Goal: Transaction & Acquisition: Obtain resource

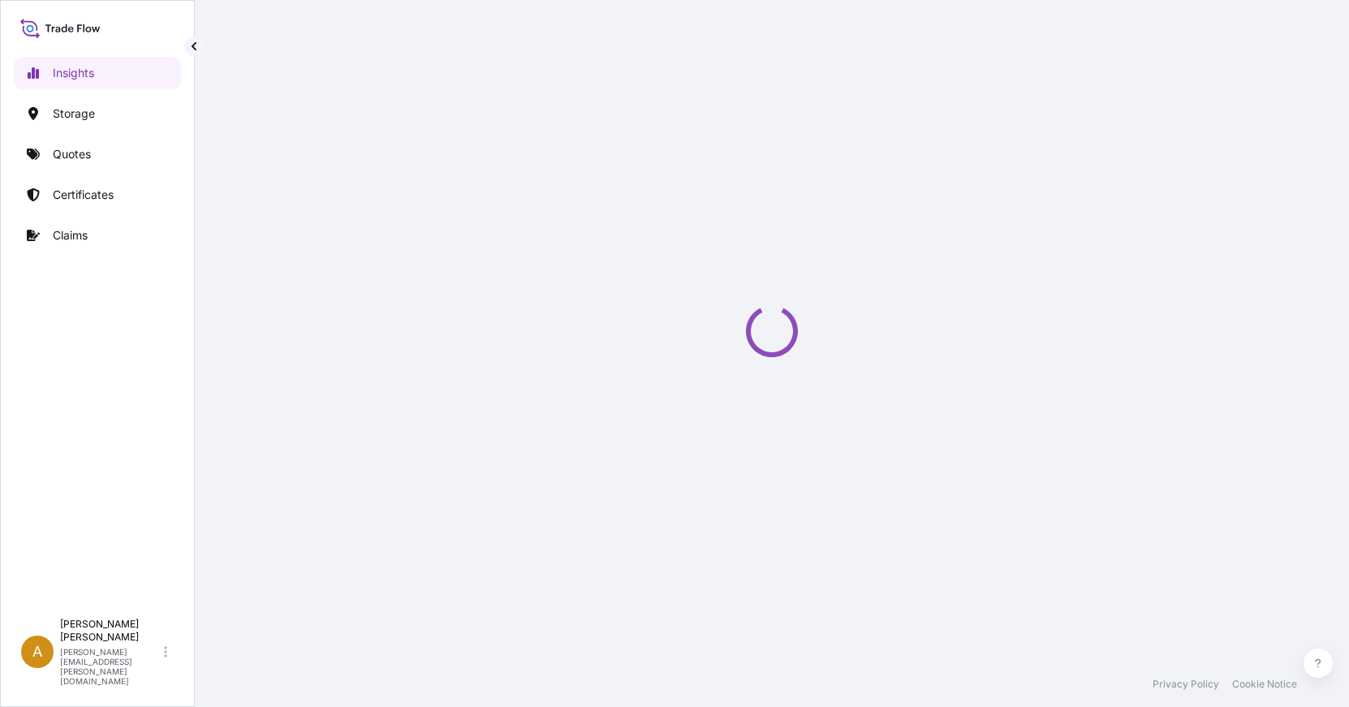
select select "2025"
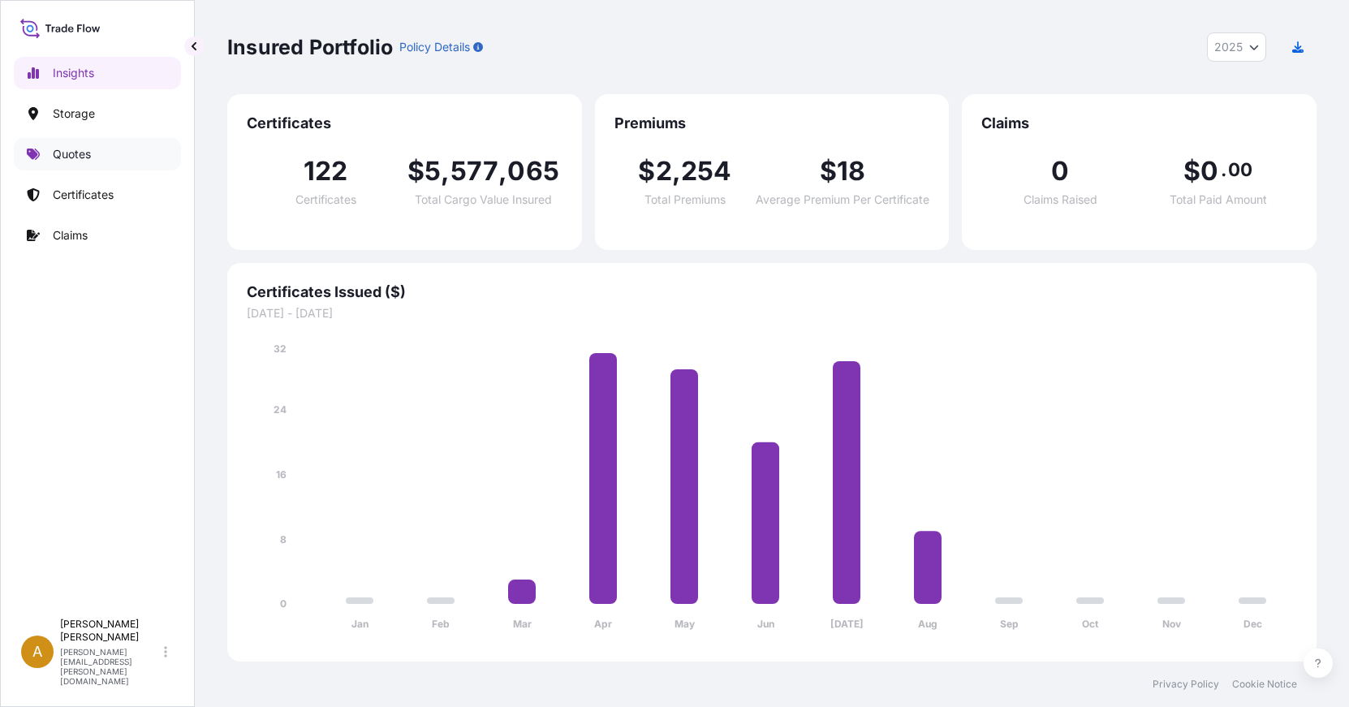
click at [86, 154] on p "Quotes" at bounding box center [72, 154] width 38 height 16
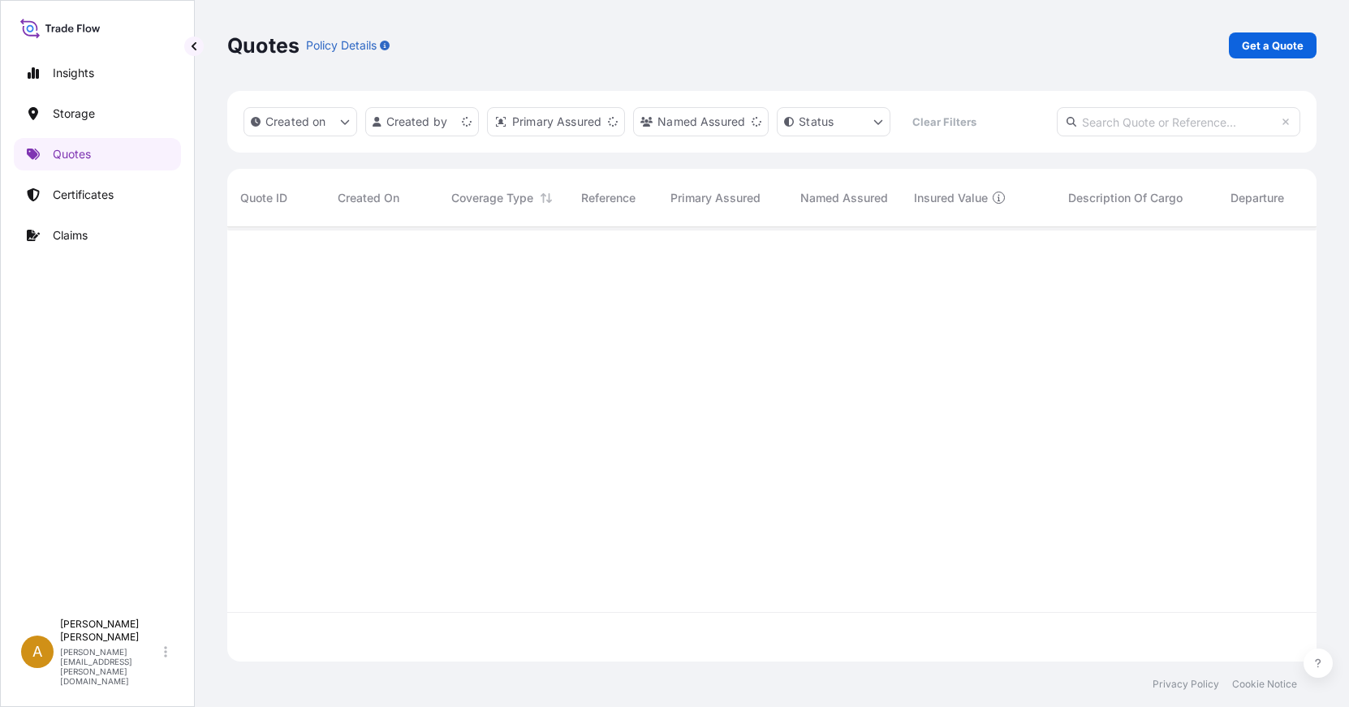
scroll to position [431, 1077]
click at [1282, 48] on p "Get a Quote" at bounding box center [1273, 45] width 62 height 16
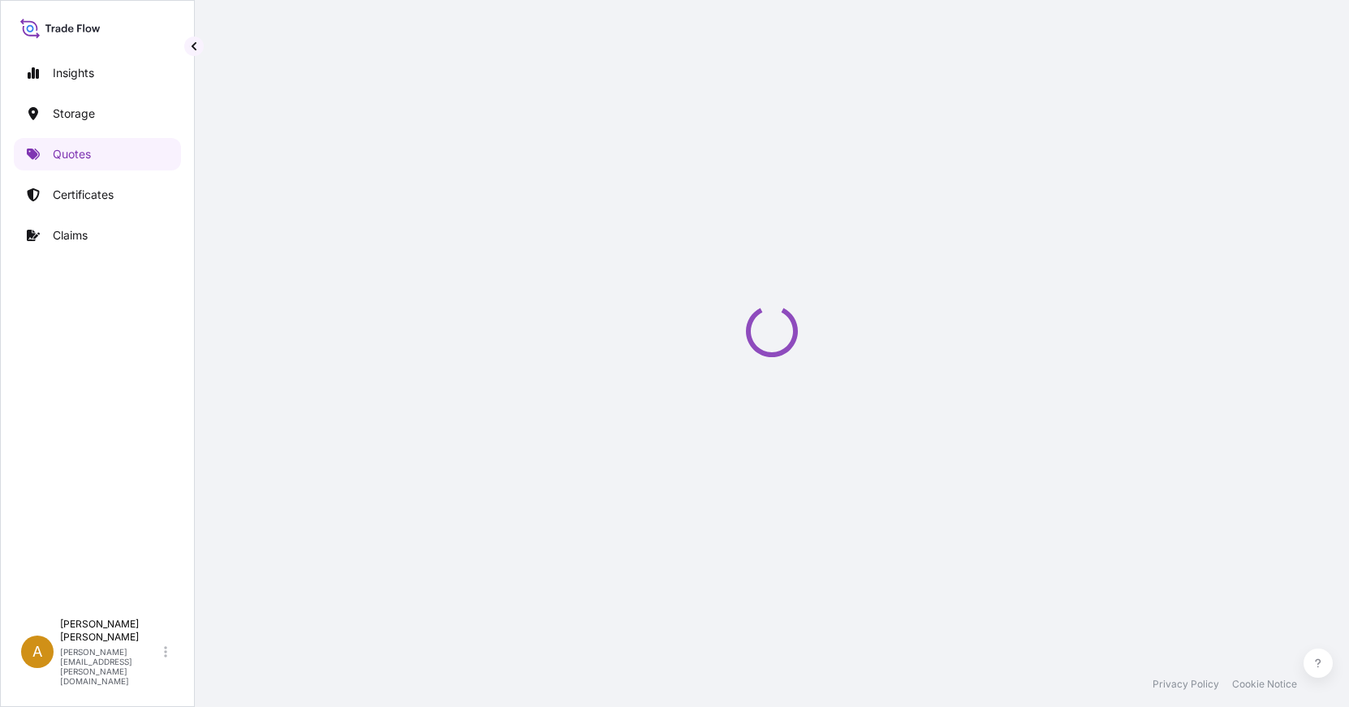
scroll to position [26, 0]
select select "Water"
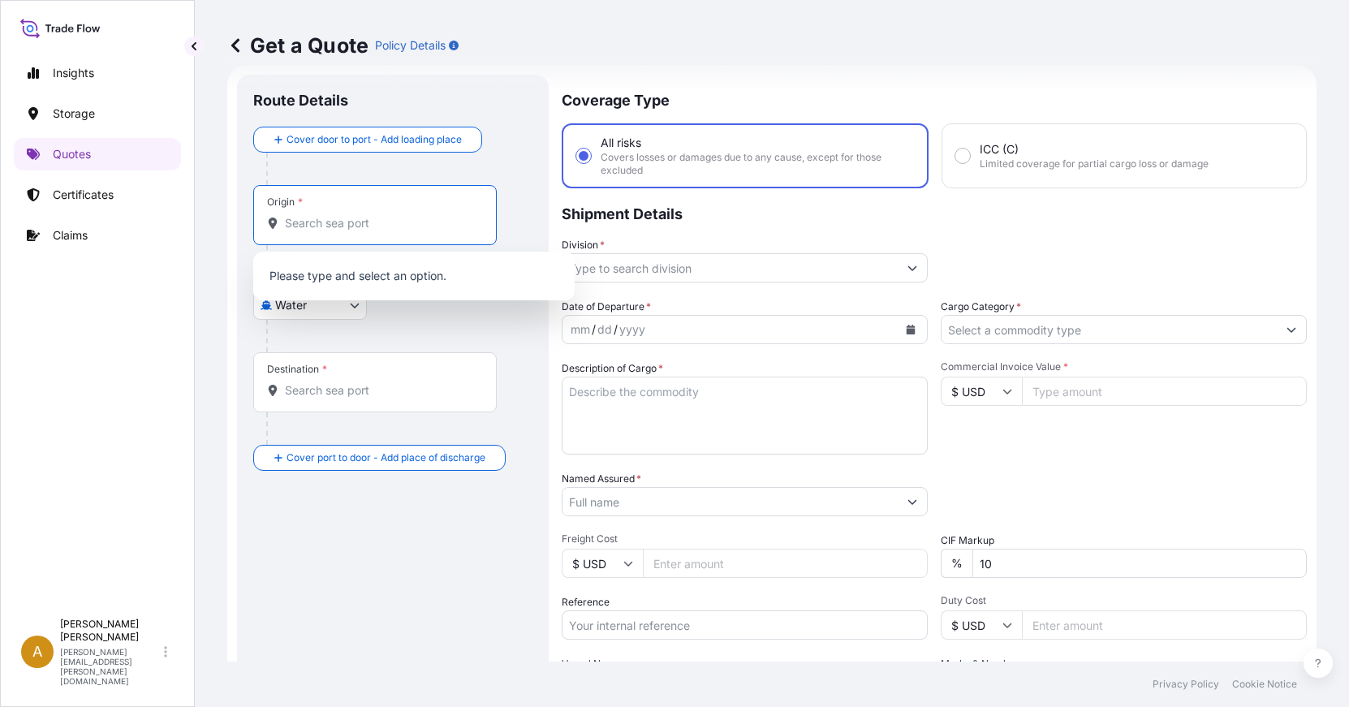
click at [382, 231] on input "Origin *" at bounding box center [381, 223] width 192 height 16
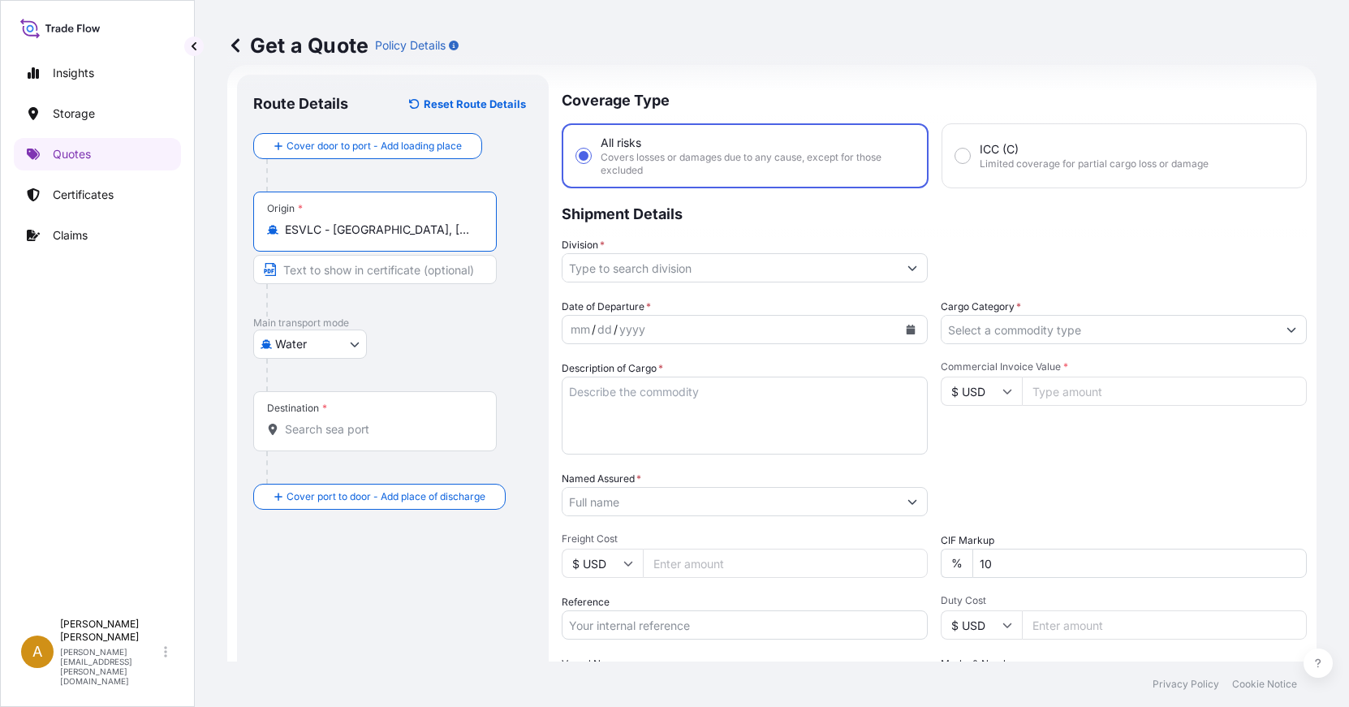
type input "ESVLC - [GEOGRAPHIC_DATA], [GEOGRAPHIC_DATA]"
click at [346, 429] on input "Destination *" at bounding box center [381, 429] width 192 height 16
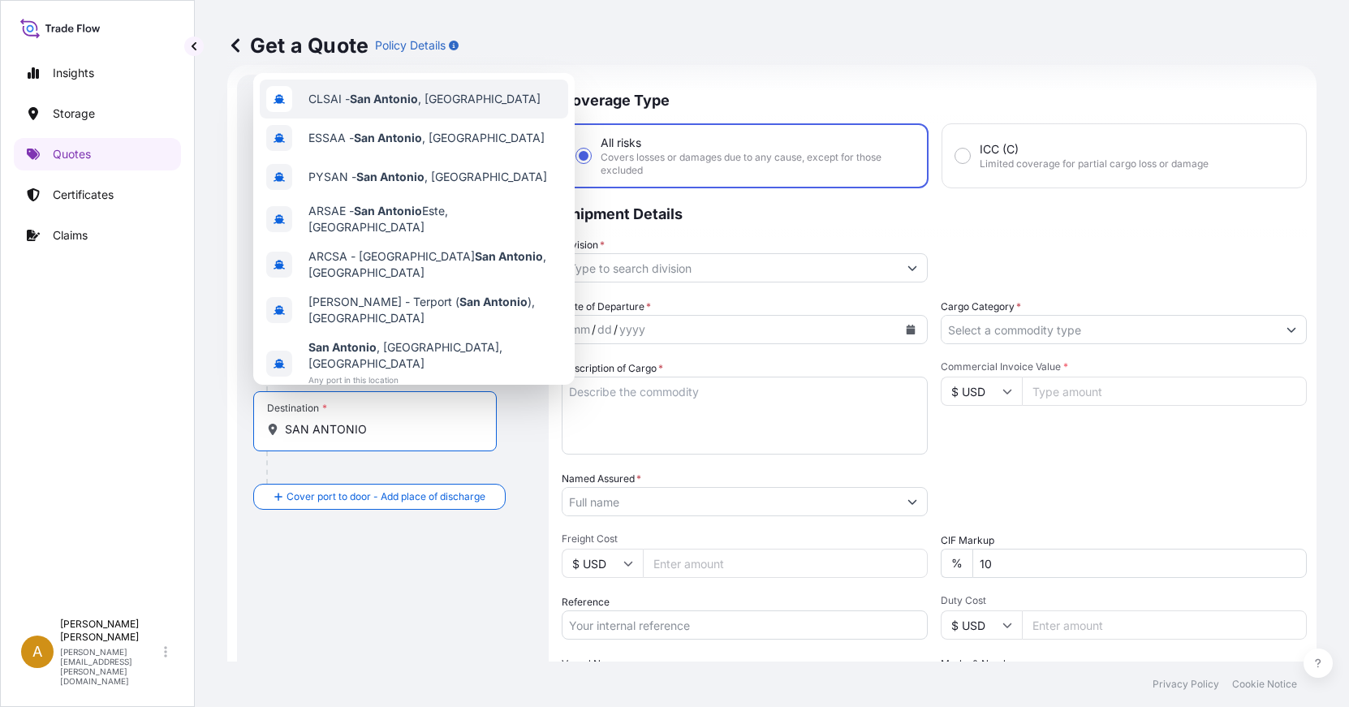
click at [434, 105] on span "CLSAI - [GEOGRAPHIC_DATA] , [GEOGRAPHIC_DATA]" at bounding box center [424, 99] width 232 height 16
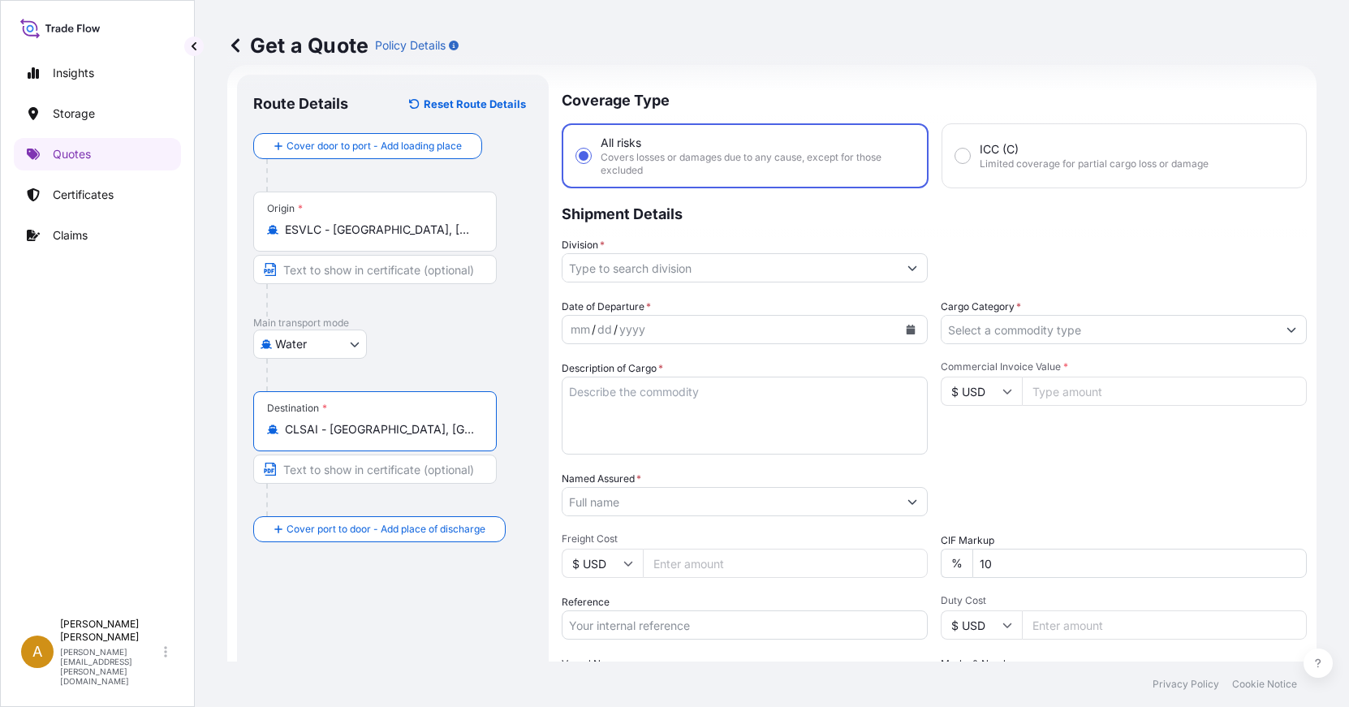
type input "CLSAI - [GEOGRAPHIC_DATA], [GEOGRAPHIC_DATA]"
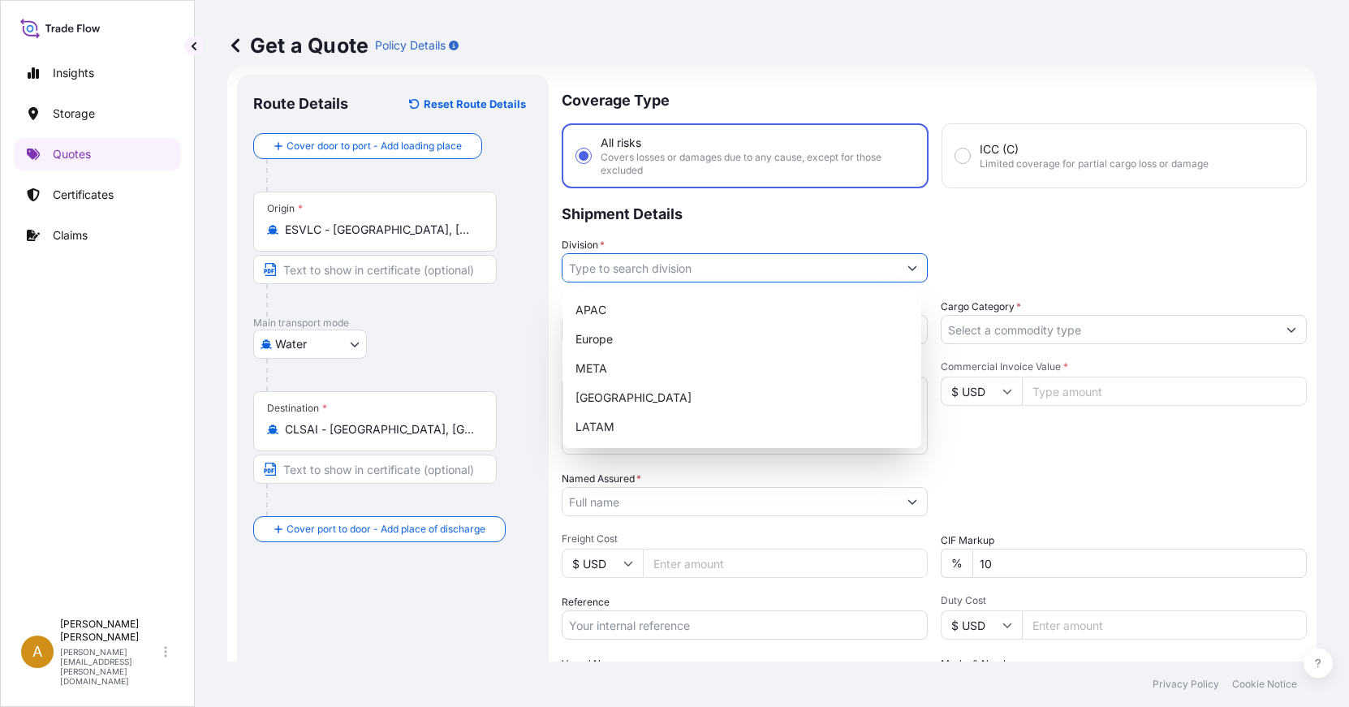
click at [666, 272] on input "Division *" at bounding box center [729, 267] width 335 height 29
click at [637, 351] on div "Europe" at bounding box center [742, 339] width 346 height 29
type input "Europe"
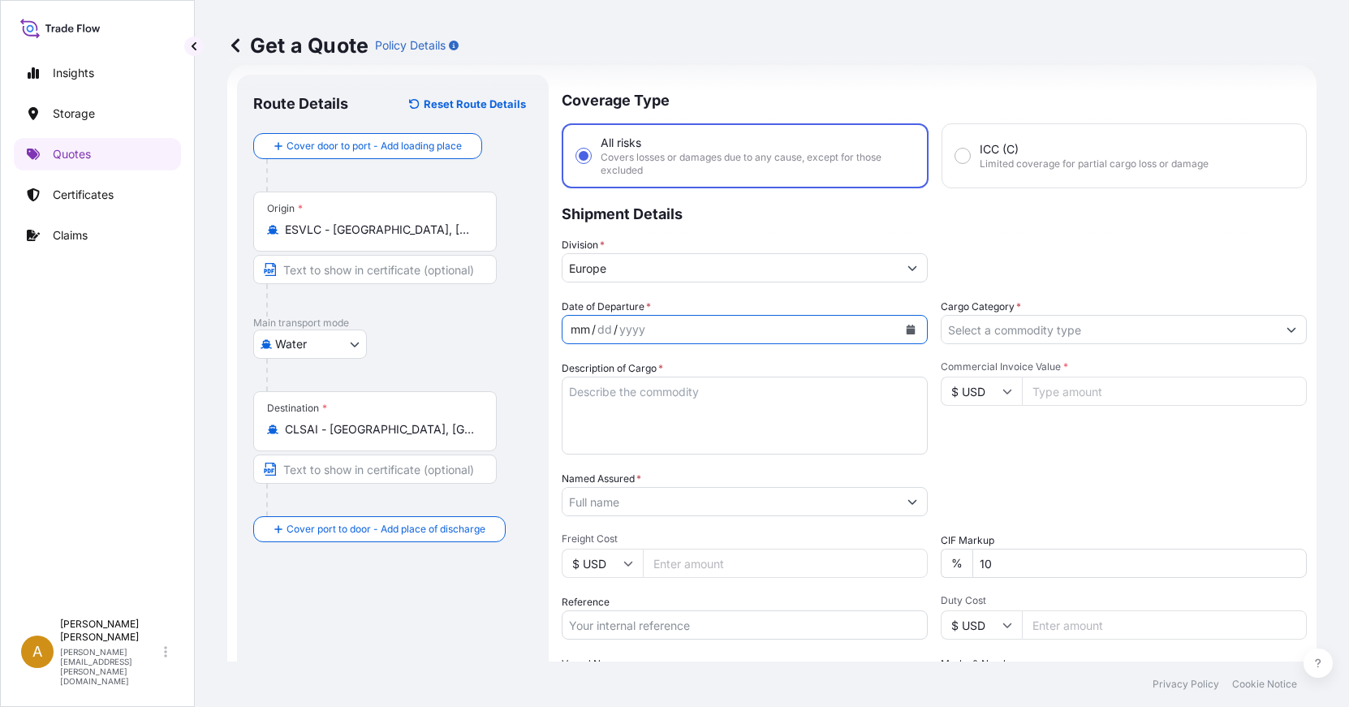
click at [664, 325] on div "mm / dd / yyyy" at bounding box center [729, 329] width 335 height 29
click at [907, 325] on icon "Calendar" at bounding box center [911, 330] width 10 height 10
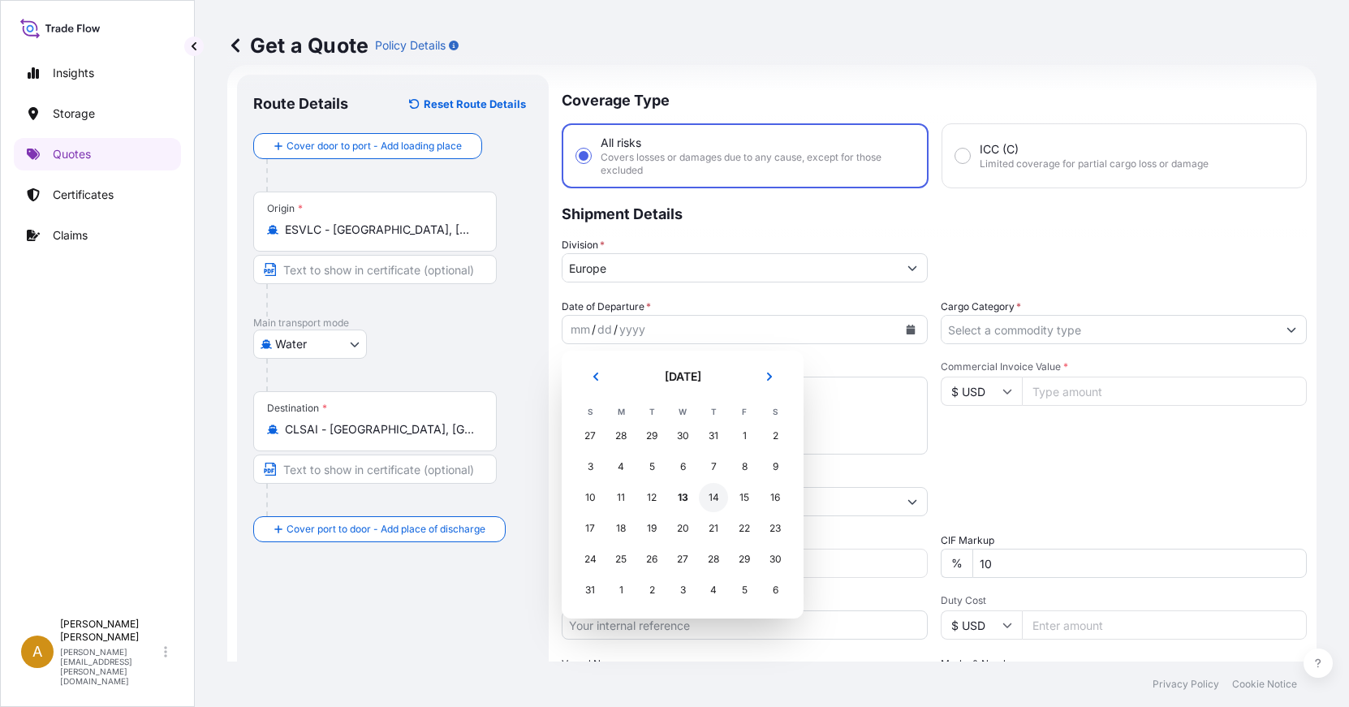
click at [722, 499] on div "14" at bounding box center [713, 497] width 29 height 29
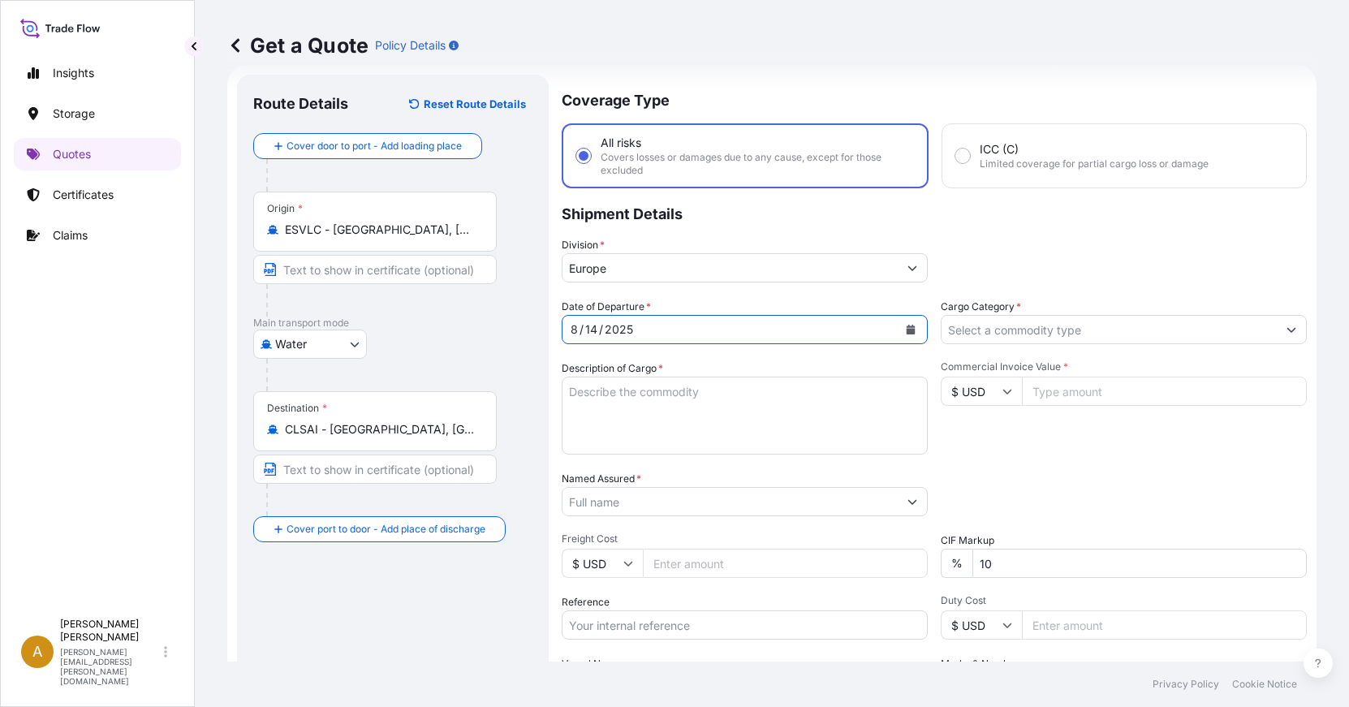
click at [982, 326] on input "Cargo Category *" at bounding box center [1109, 329] width 335 height 29
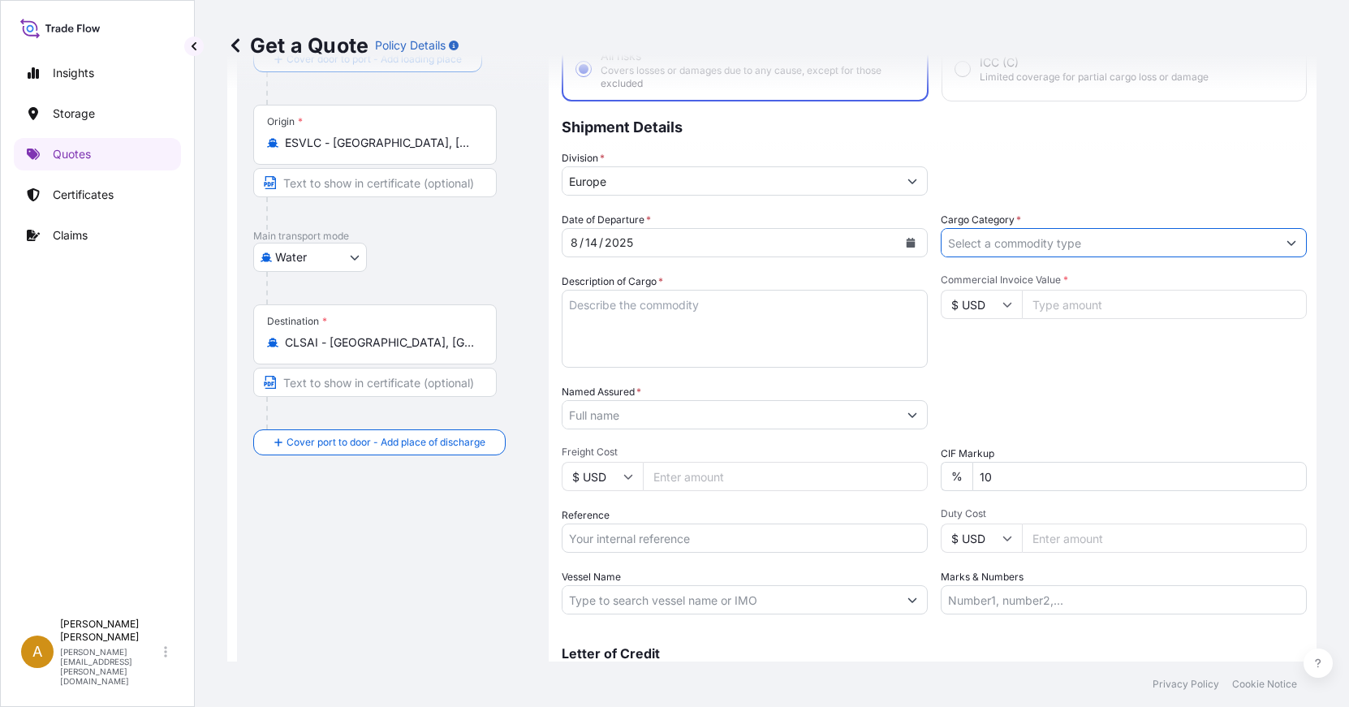
scroll to position [0, 0]
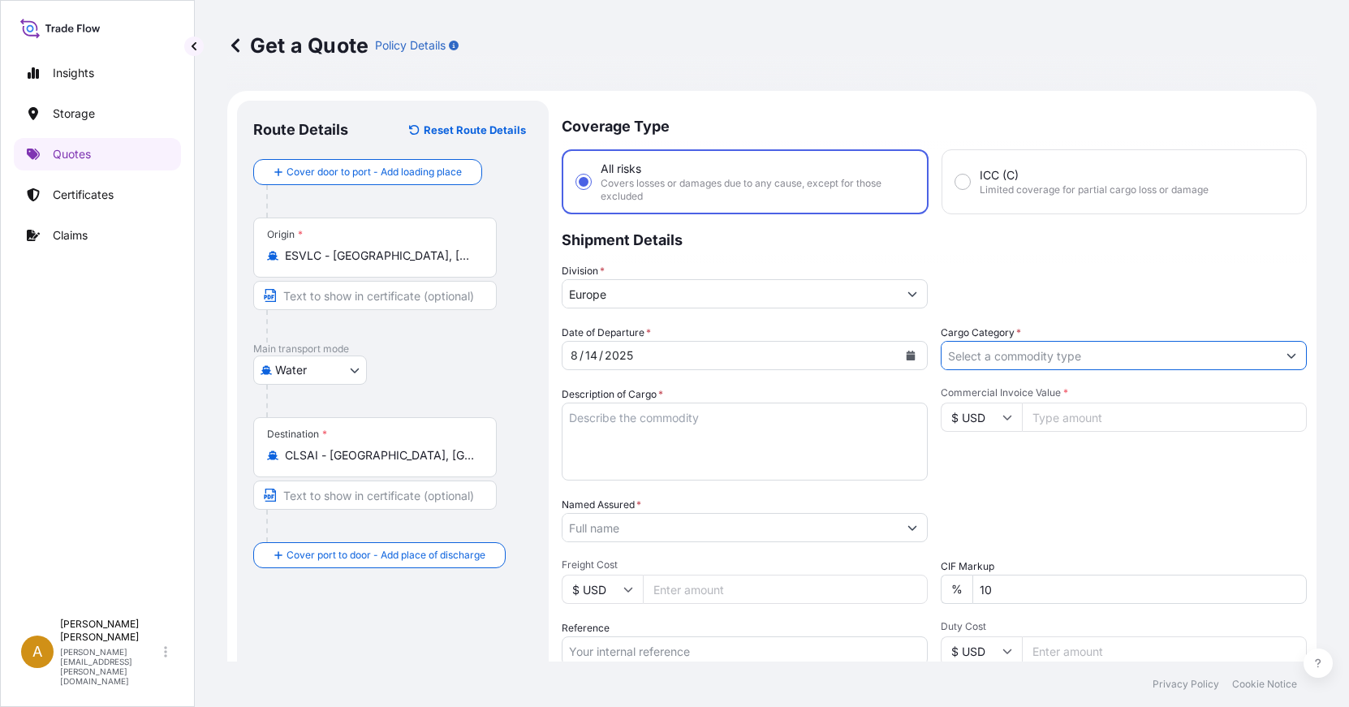
click at [992, 351] on input "Cargo Category *" at bounding box center [1109, 355] width 335 height 29
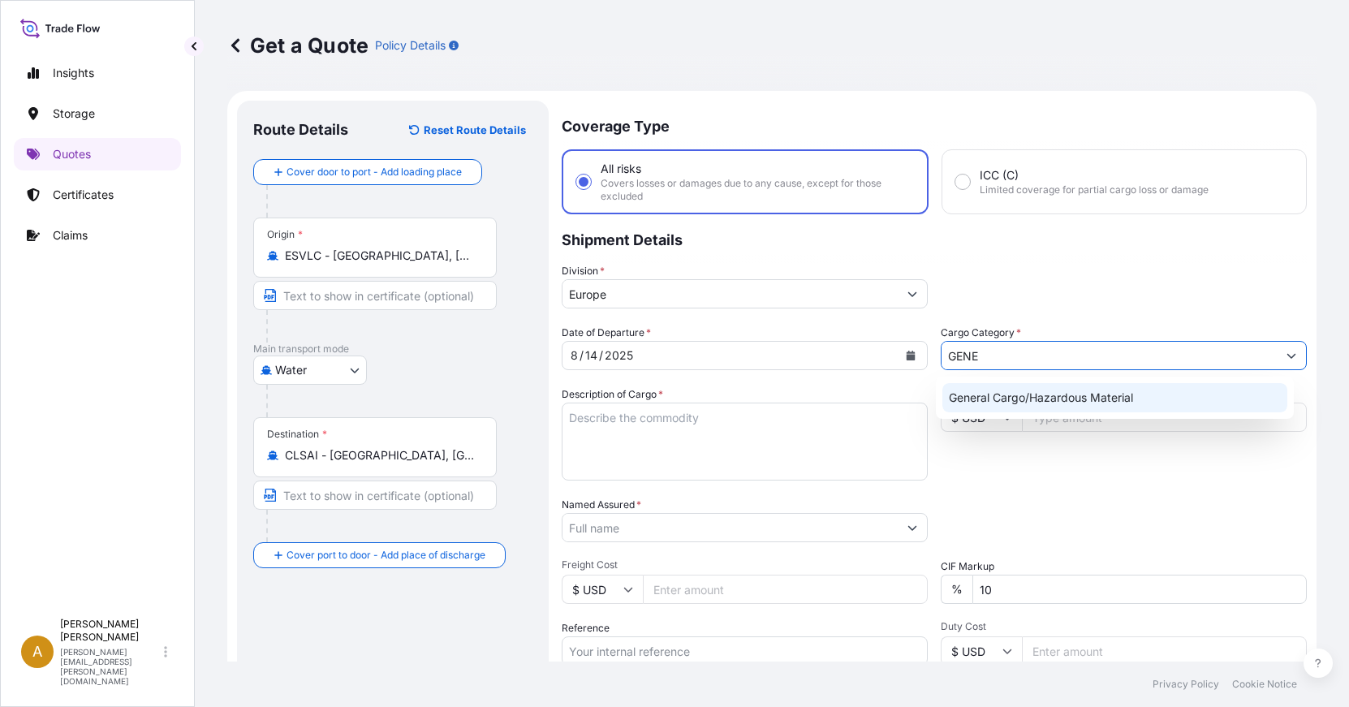
click at [1025, 387] on div "General Cargo/Hazardous Material" at bounding box center [1115, 397] width 346 height 29
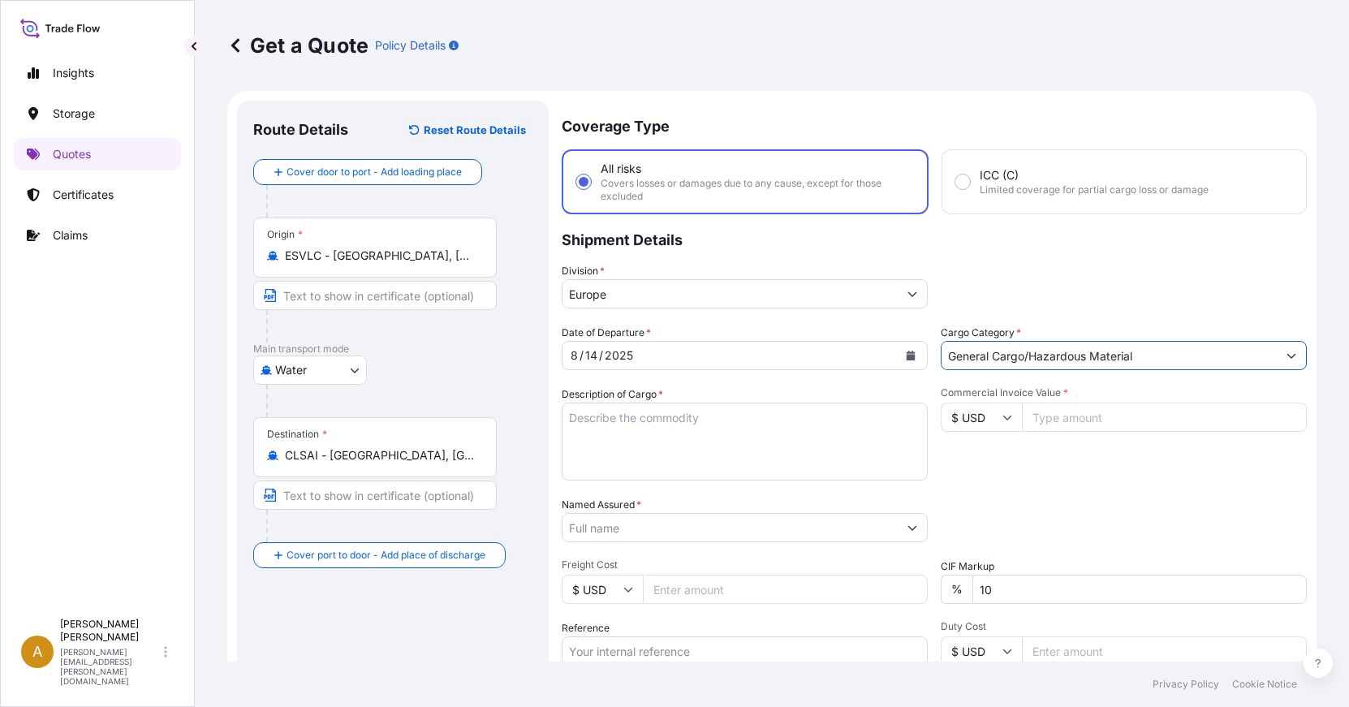
type input "General Cargo/Hazardous Material"
click at [1011, 420] on input "$ USD" at bounding box center [981, 417] width 81 height 29
drag, startPoint x: 994, startPoint y: 467, endPoint x: 873, endPoint y: 468, distance: 120.9
click at [993, 467] on div "€ EUR" at bounding box center [976, 461] width 68 height 31
type input "€ EUR"
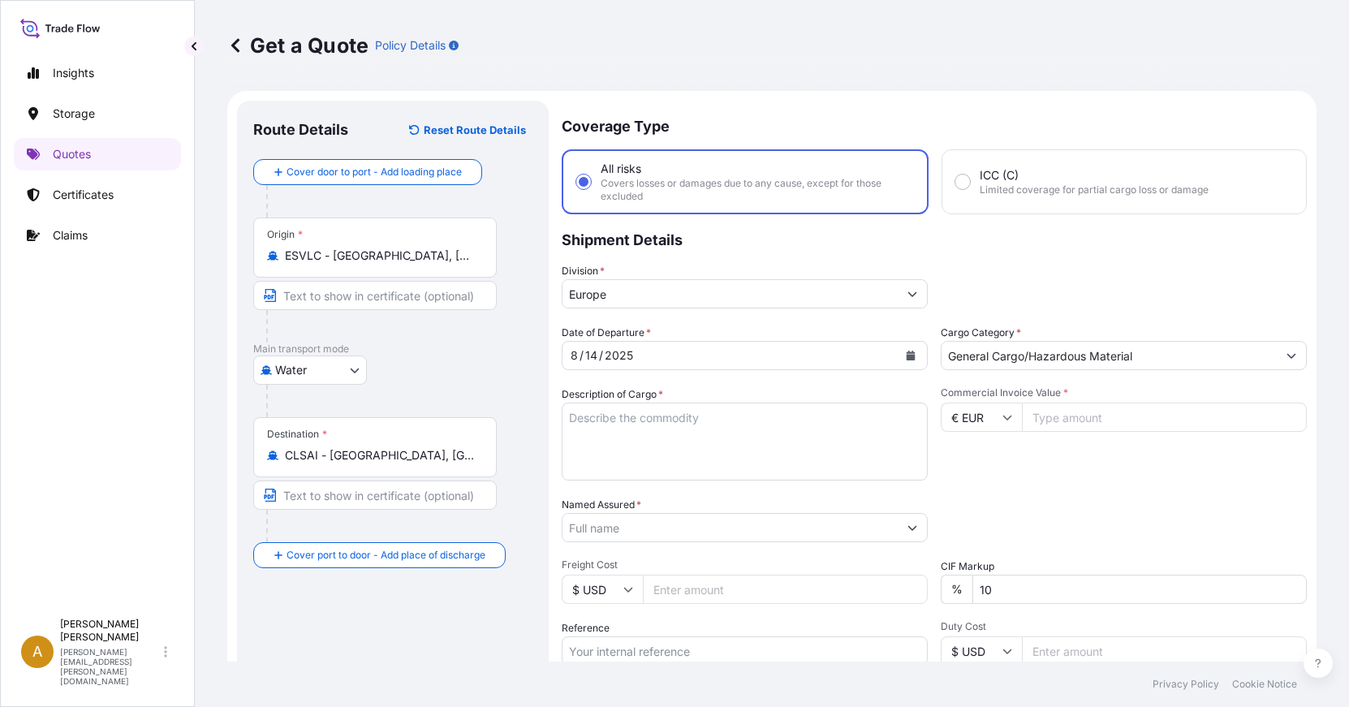
click at [1185, 425] on input "Commercial Invoice Value *" at bounding box center [1164, 417] width 285 height 29
type input "229614.75"
click at [632, 418] on textarea "Description of Cargo *" at bounding box center [745, 442] width 366 height 78
paste textarea "CONTROL-TEC ECO"
click at [719, 420] on textarea "CONTROL-TEC ECO" at bounding box center [745, 442] width 366 height 78
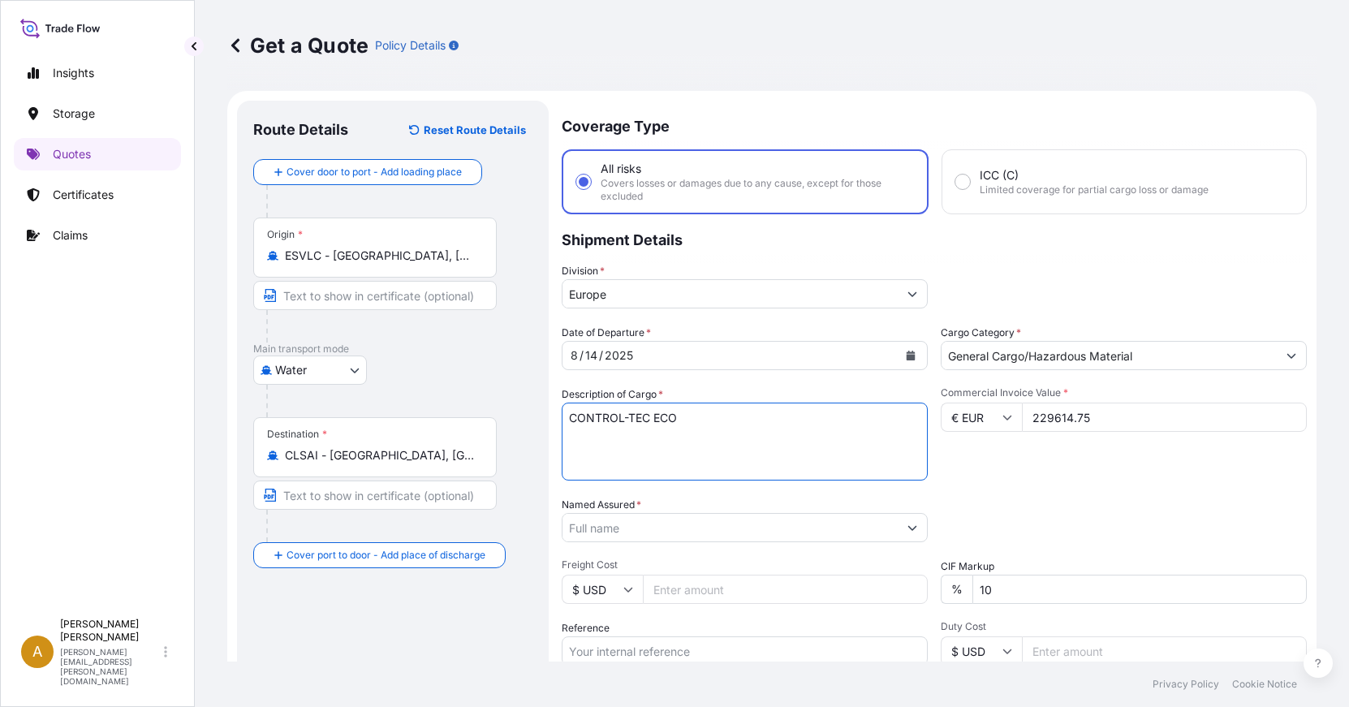
paste textarea "CONTROL-TEC DOSIFIER"
click at [765, 437] on textarea "CONTROL-TEC ECO CONTROL-TEC DOSIFIER" at bounding box center [745, 442] width 366 height 78
paste textarea "CONTROL-TEC WASHER AUTOM"
click at [790, 436] on textarea "CONTROL-TEC ECO CONTROL-TEC DOSIFIER CONTROL-TEC WASHER AUTOM" at bounding box center [745, 442] width 366 height 78
click at [791, 445] on textarea "CONTROL-TEC ECO CONTROL-TEC DOSIFIER CONTROL-TEC WASHER AUTOM" at bounding box center [745, 442] width 366 height 78
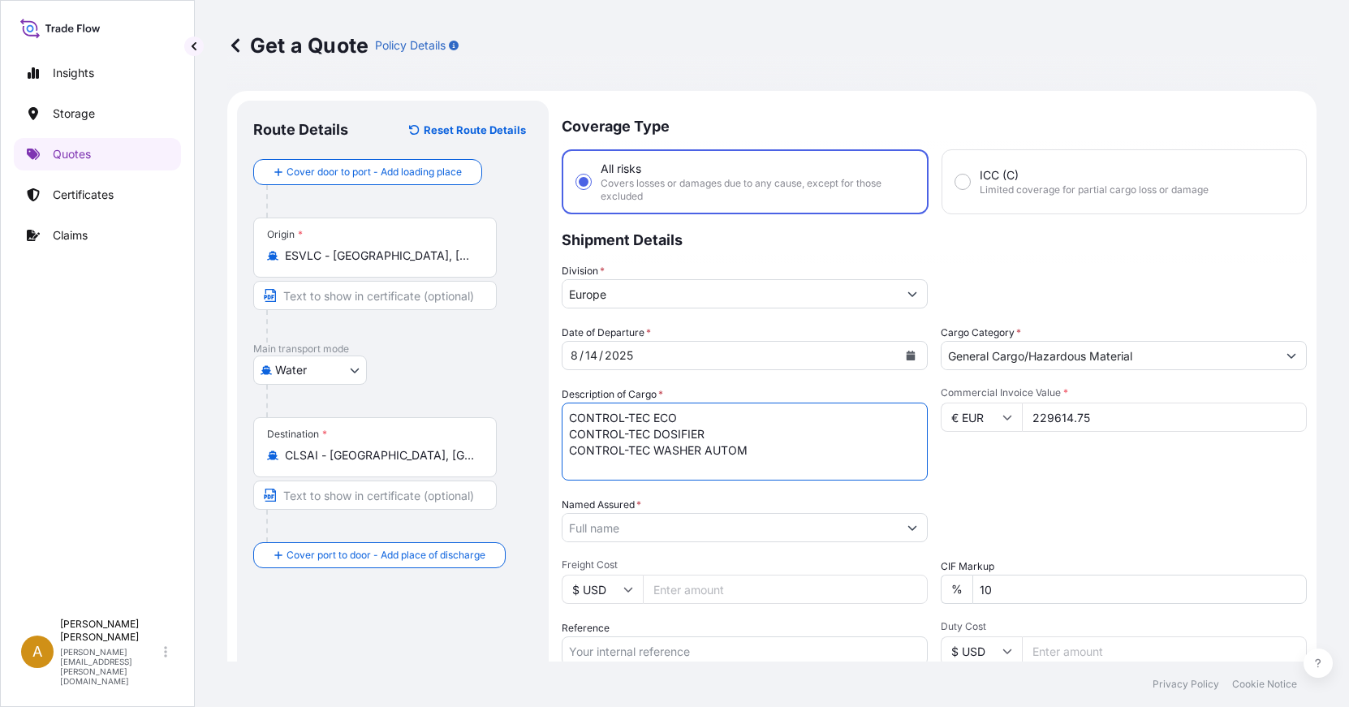
paste textarea "CONTROL-TEC WHASER MANUAL"
click at [765, 463] on textarea "CONTROL-TEC ECO CONTROL-TEC DOSIFIER CONTROL-TEC WASHER AUTOM CONTROL-TEC WHASE…" at bounding box center [745, 442] width 366 height 78
paste textarea "CONTROL-TEC APPLICATOR ROTARY"
click at [799, 473] on textarea "CONTROL-TEC ECO CONTROL-TEC DOSIFIER CONTROL-TEC WASHER AUTOM CONTROL-TEC WHASE…" at bounding box center [745, 442] width 366 height 78
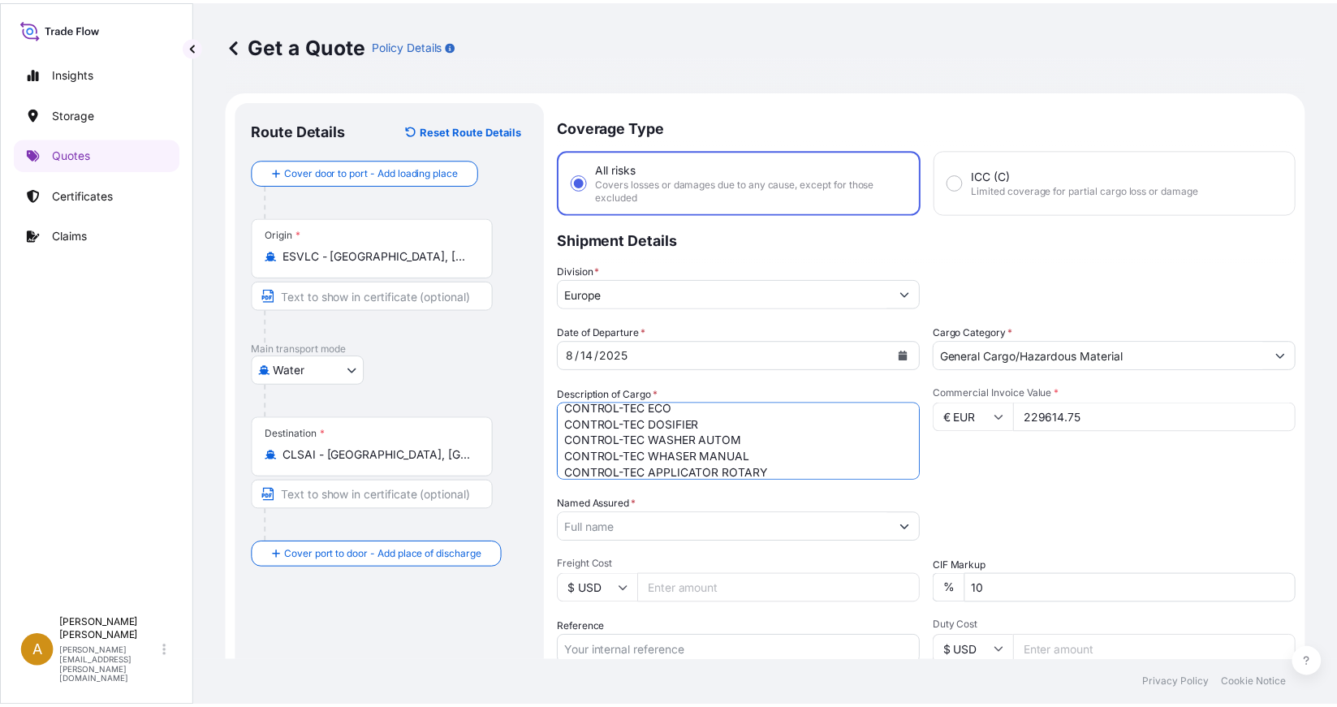
scroll to position [26, 0]
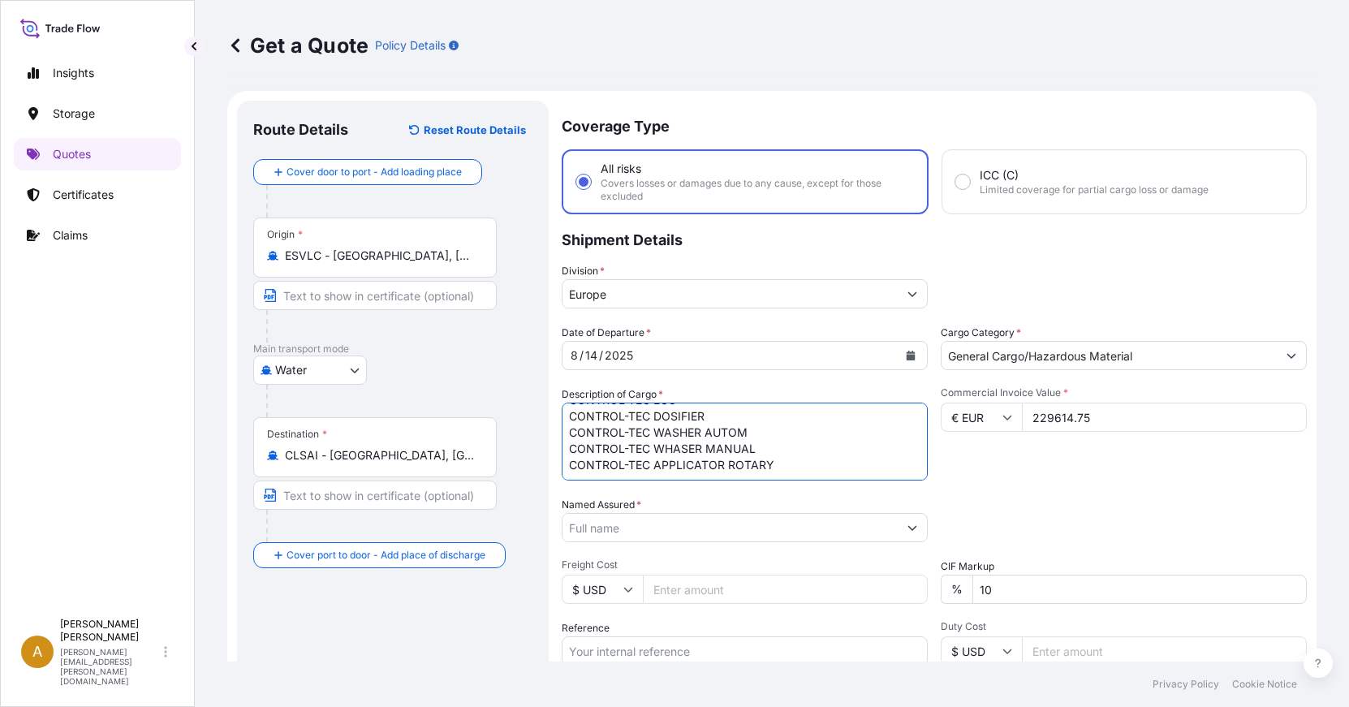
paste textarea "CONTROL-TEC VISION"
type textarea "CONTROL-TEC ECO CONTROL-TEC DOSIFIER CONTROL-TEC WASHER AUTOM CONTROL-TEC WHASE…"
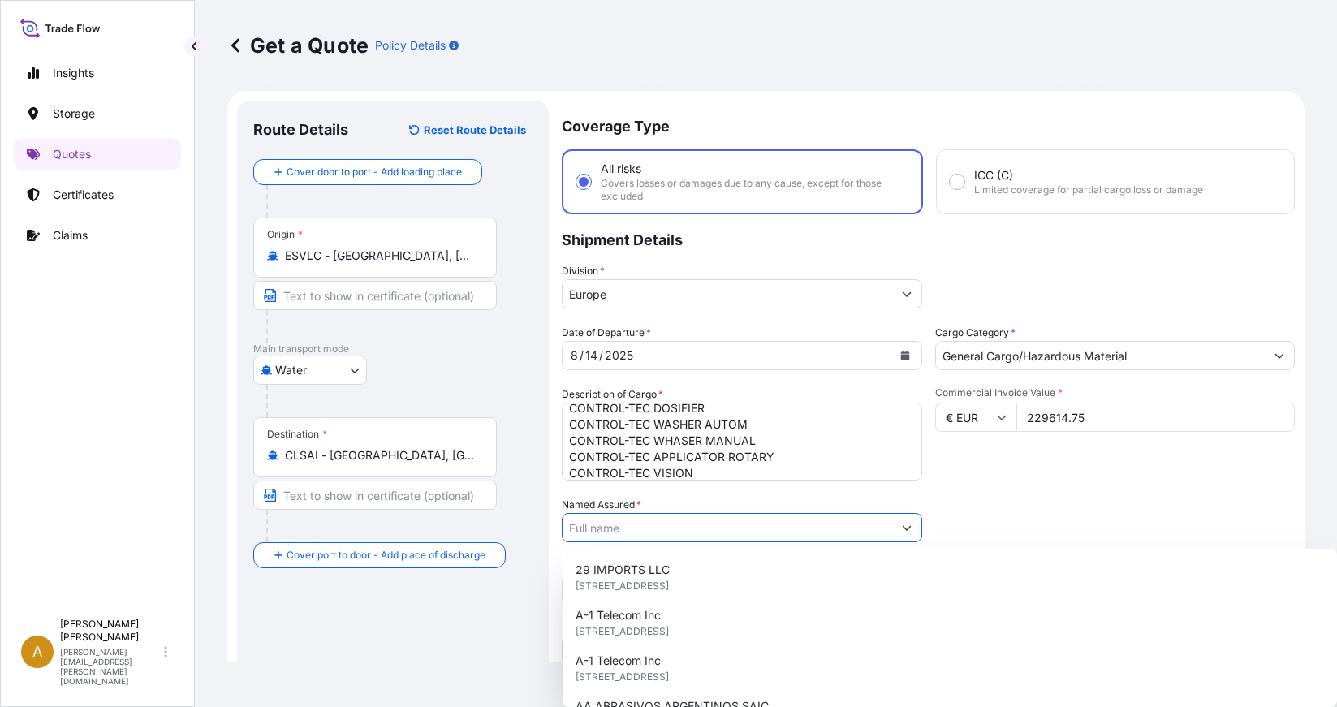
click at [637, 525] on input "Named Assured *" at bounding box center [727, 527] width 330 height 29
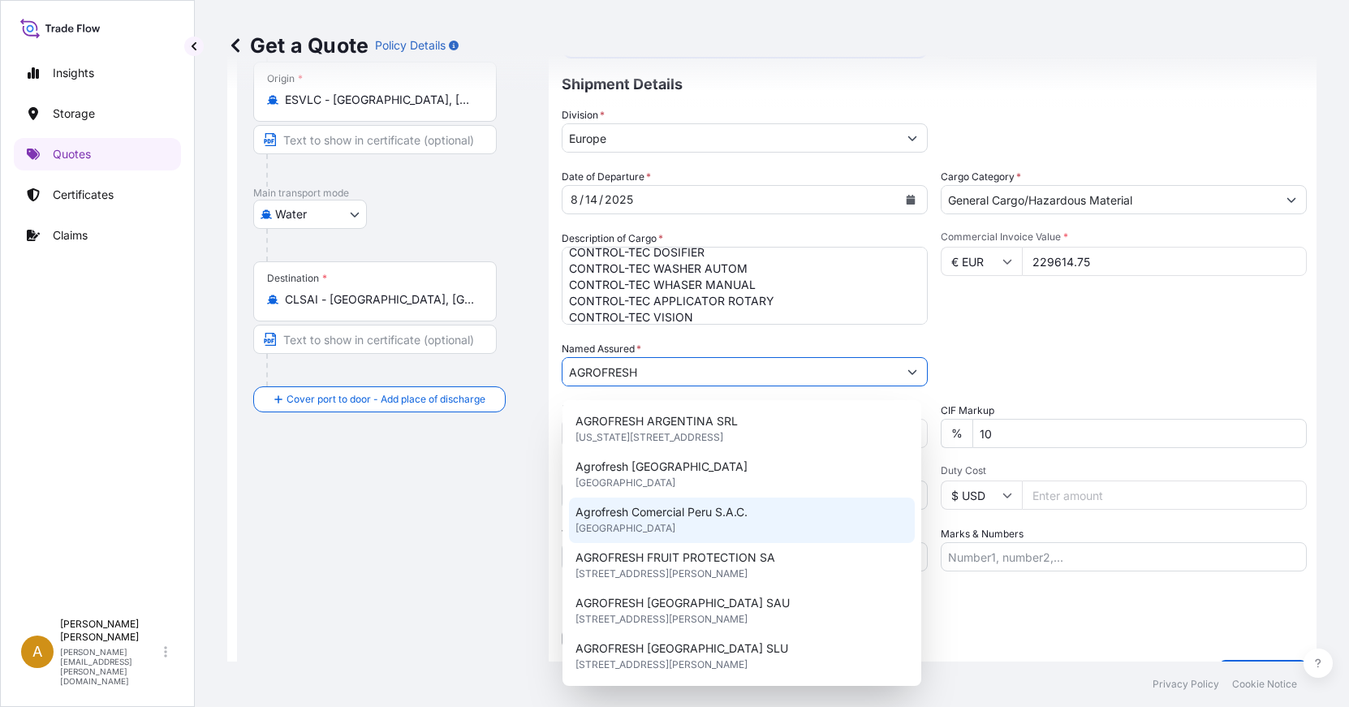
scroll to position [162, 0]
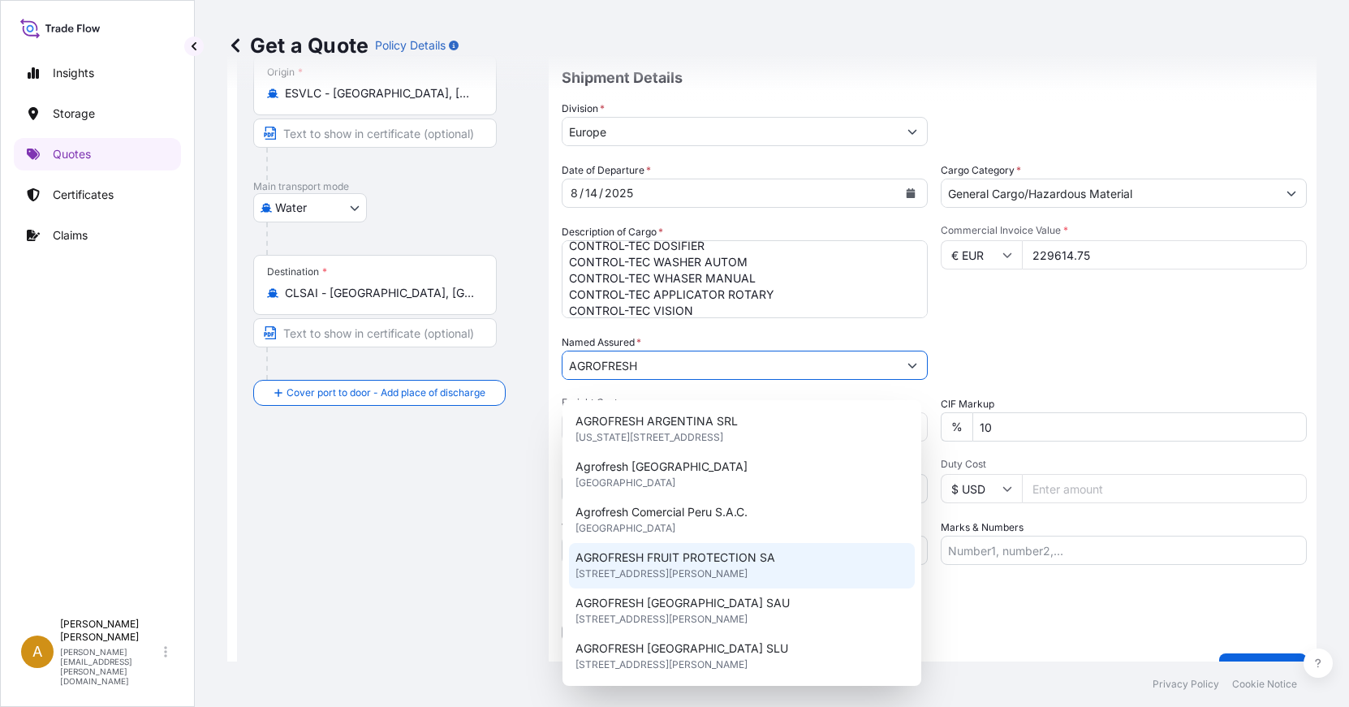
click at [702, 561] on span "AGROFRESH FRUIT PROTECTION SA" at bounding box center [675, 557] width 200 height 16
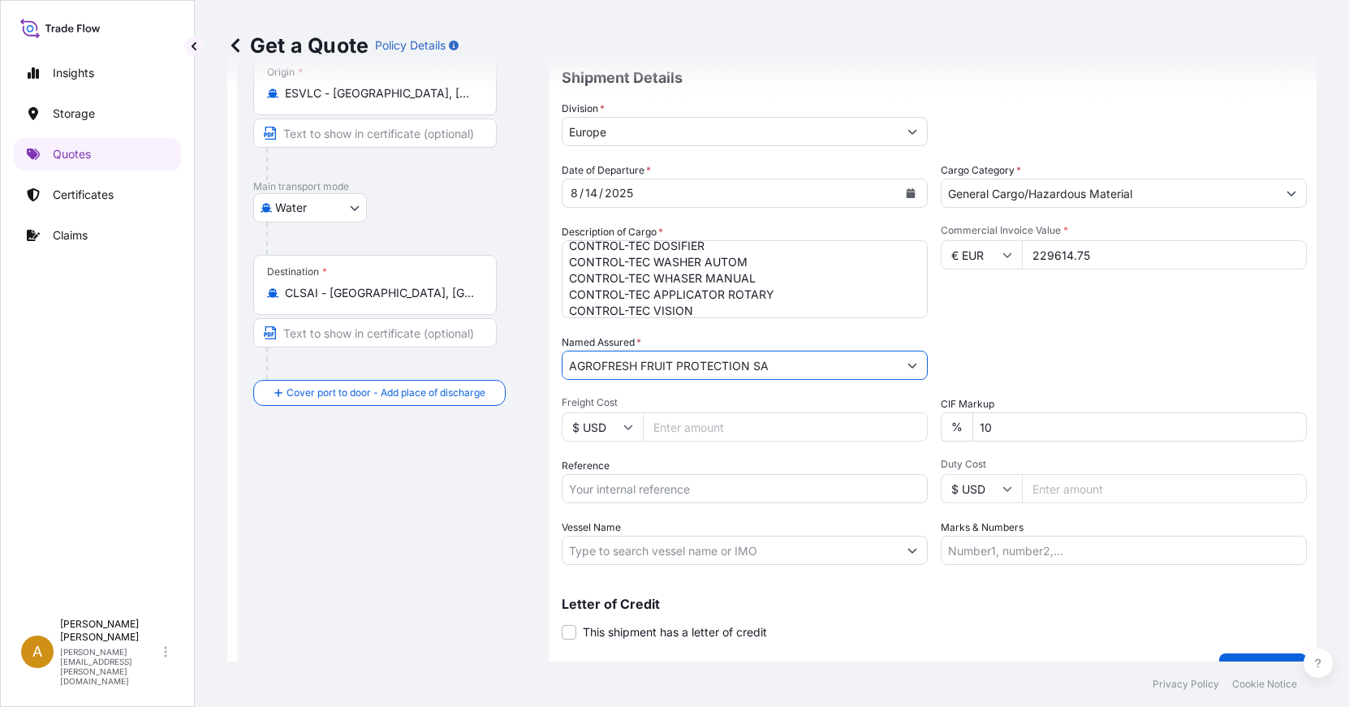
type input "AGROFRESH FRUIT PROTECTION SA"
click at [695, 497] on input "Reference" at bounding box center [745, 488] width 366 height 29
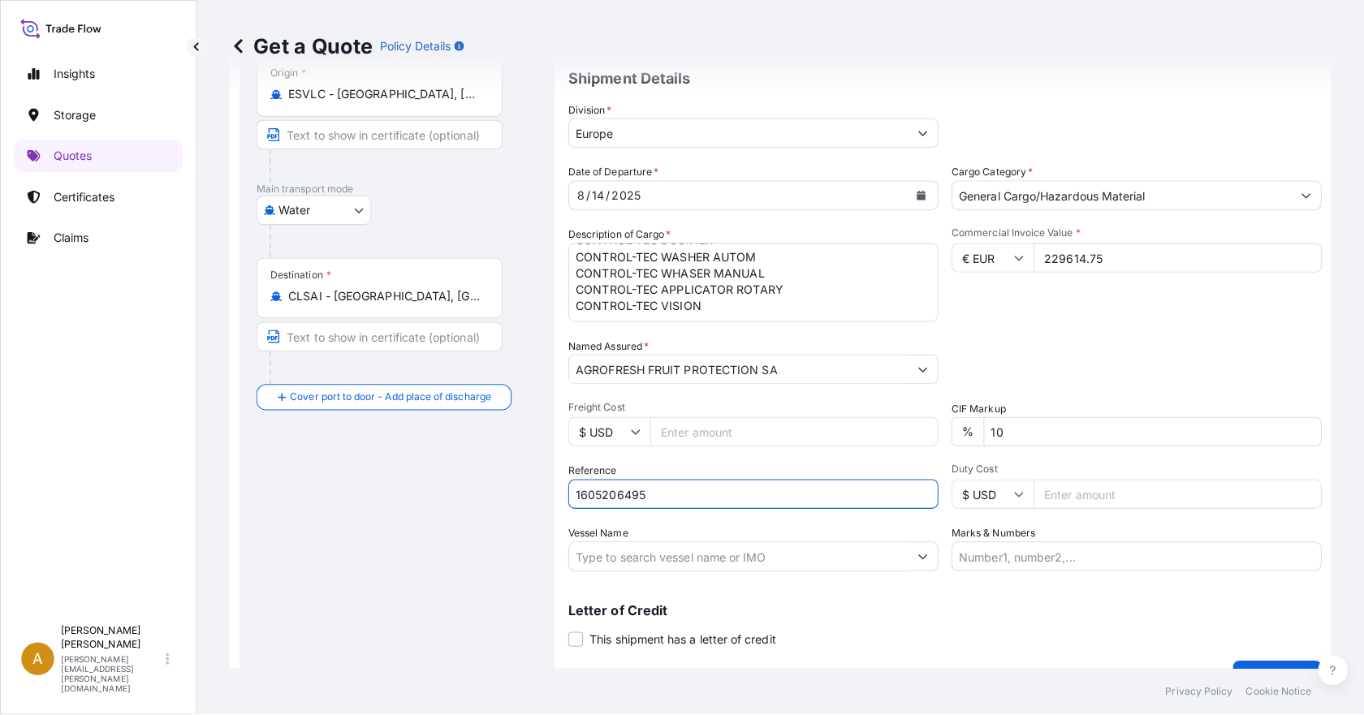
scroll to position [50, 0]
type input "1605206495"
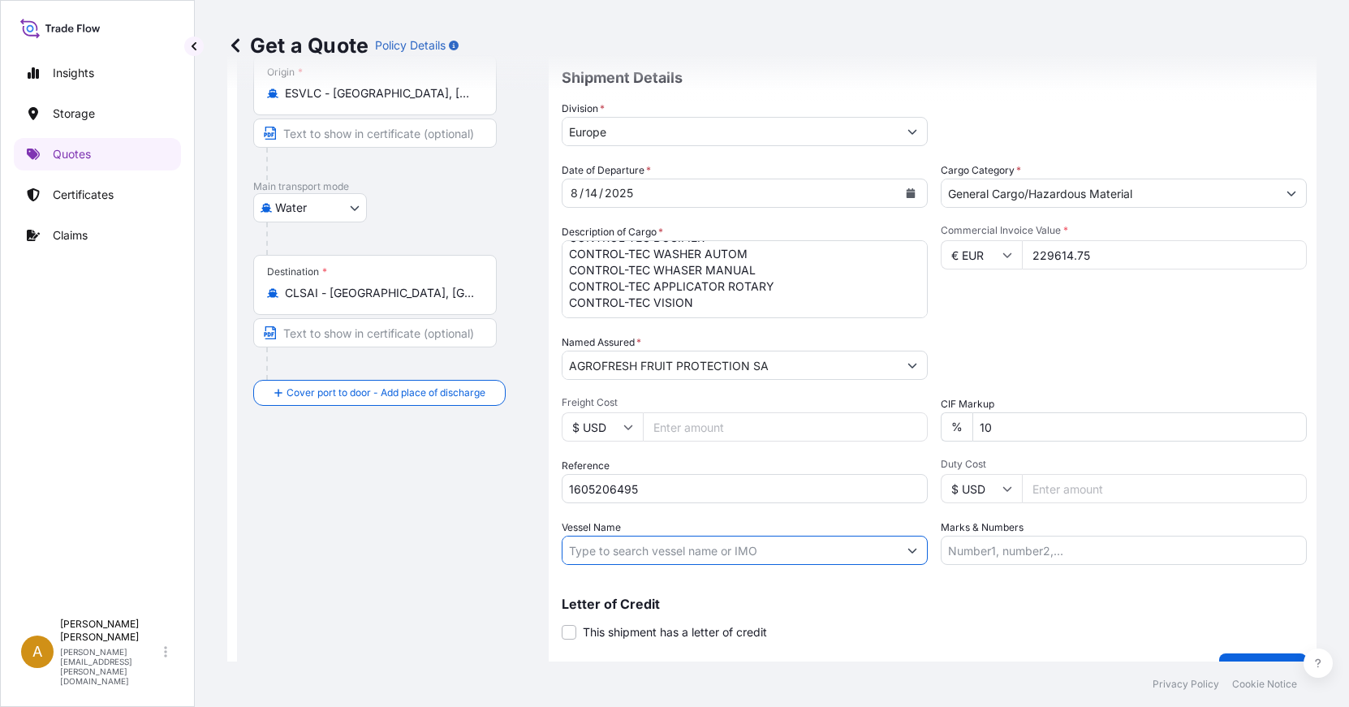
click at [775, 554] on input "Vessel Name" at bounding box center [729, 550] width 335 height 29
click at [661, 554] on input "Vessel Name" at bounding box center [729, 550] width 335 height 29
paste input "CAPE TAINARO"
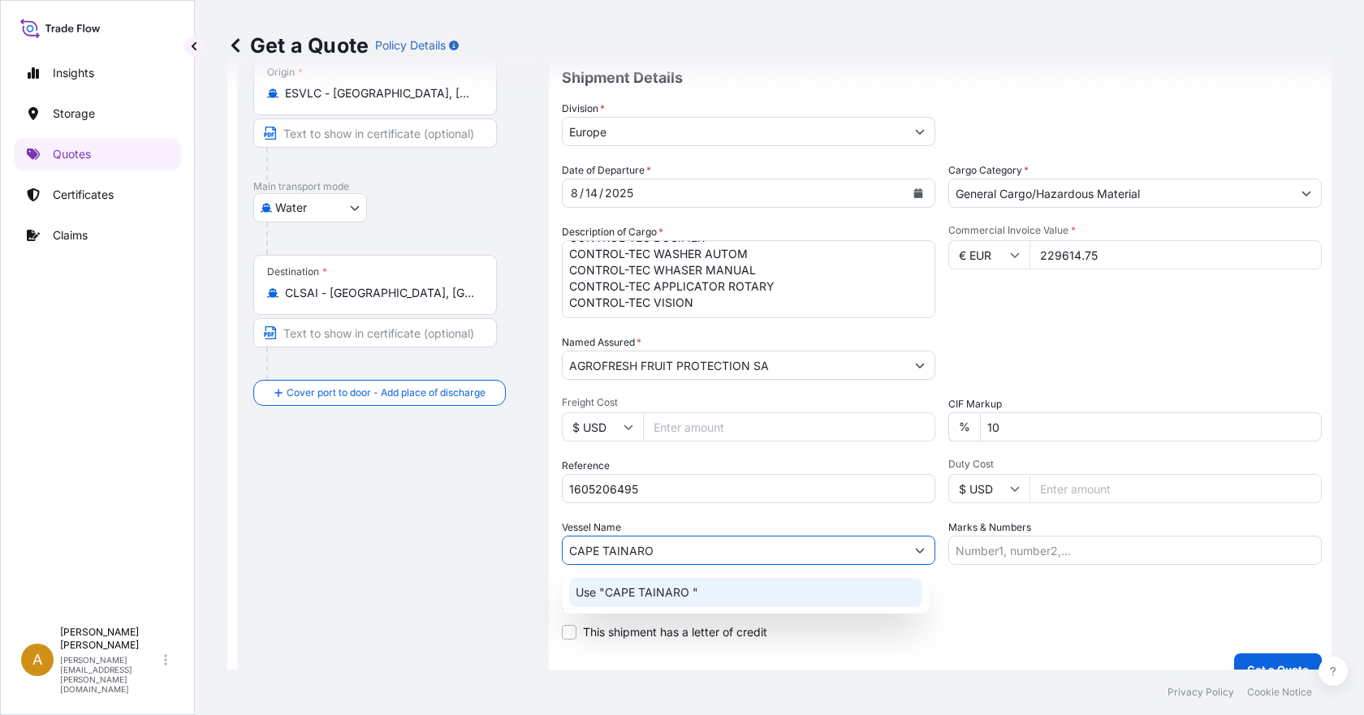
click at [651, 595] on p "Use "CAPE TAINARO "" at bounding box center [636, 592] width 123 height 16
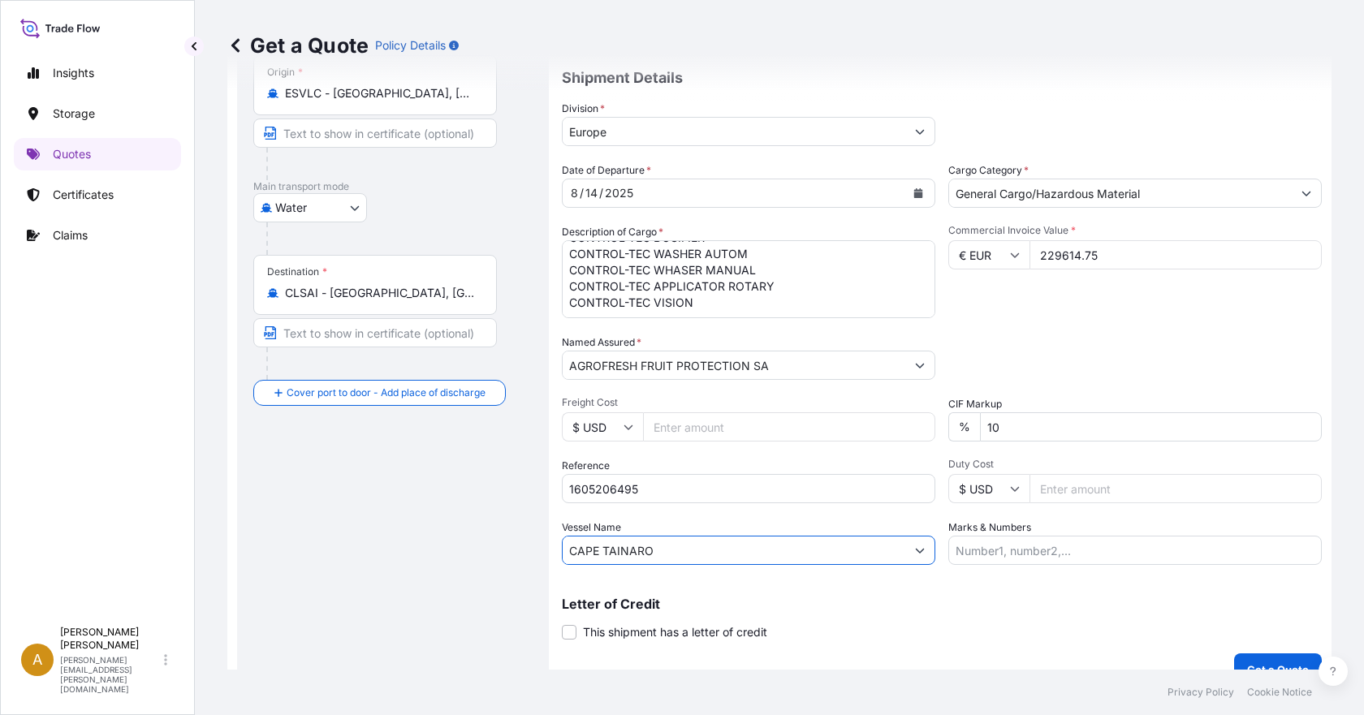
type input "CAPE TAINARO"
click at [979, 547] on input "Marks & Numbers" at bounding box center [1134, 550] width 373 height 29
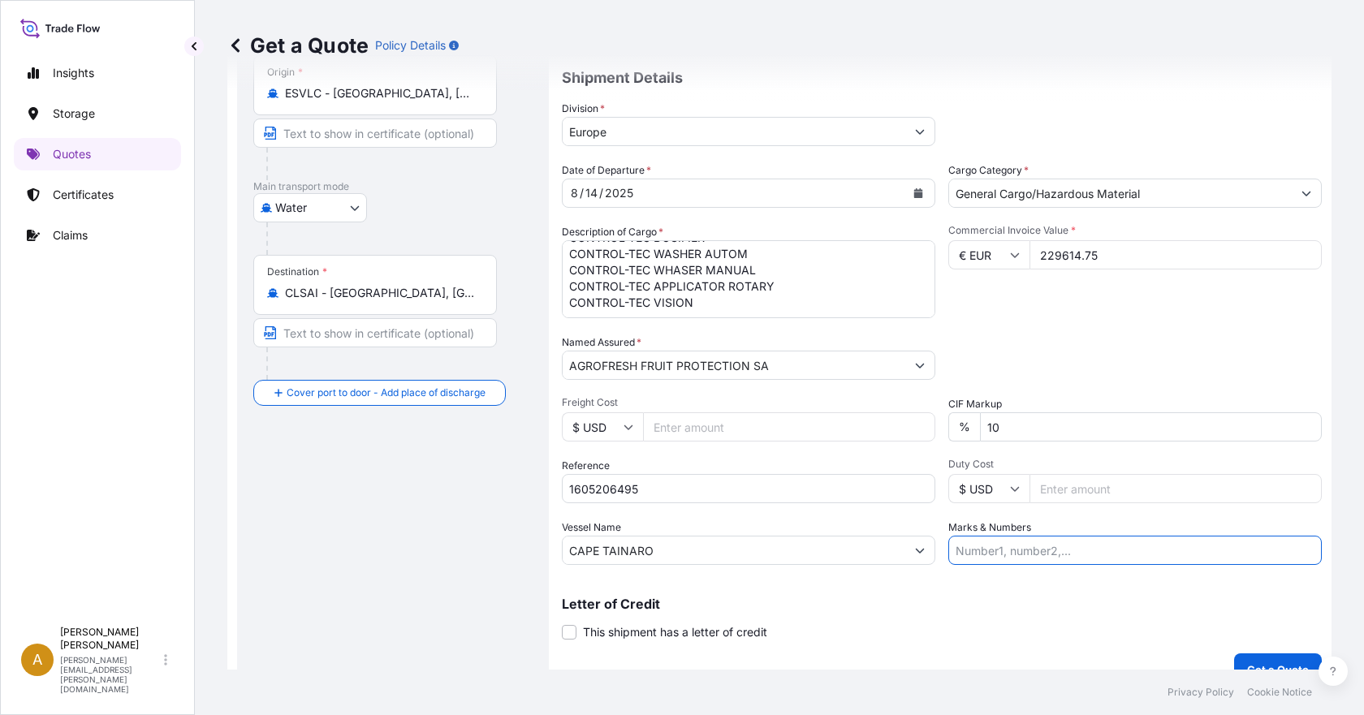
type input "n/a"
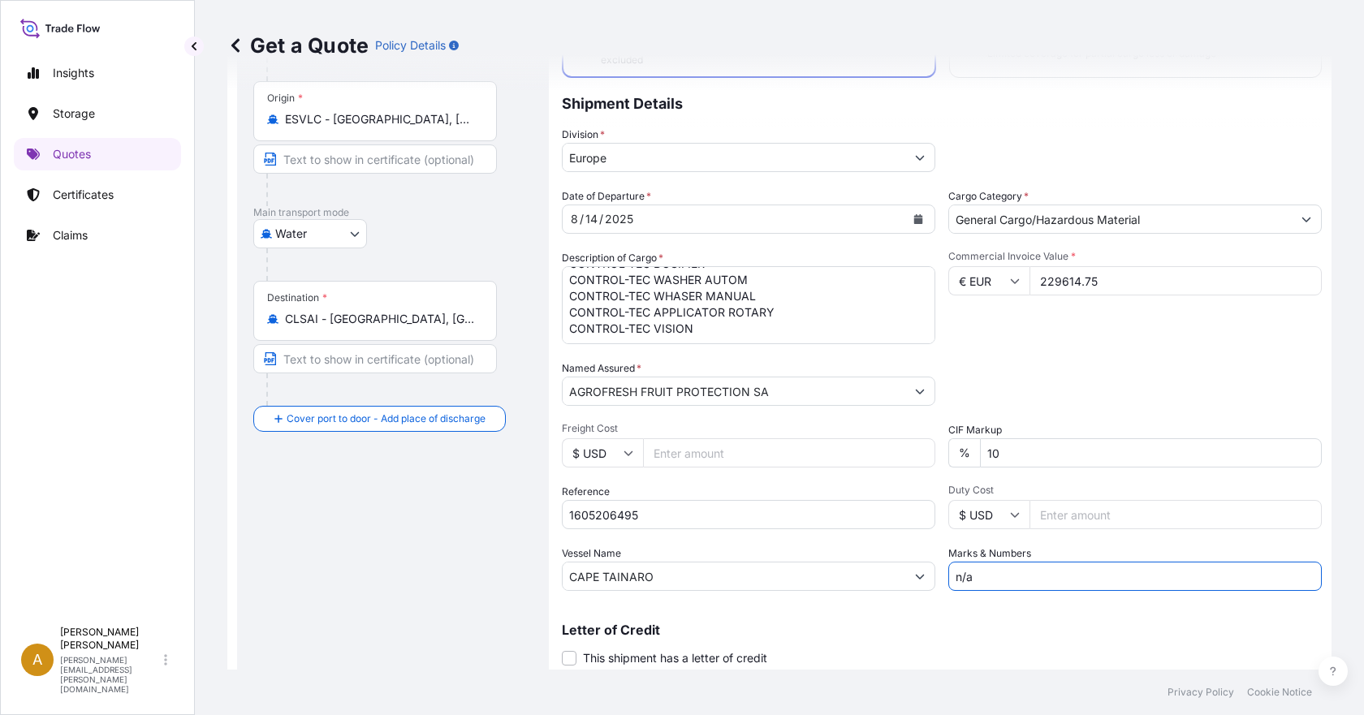
scroll to position [188, 0]
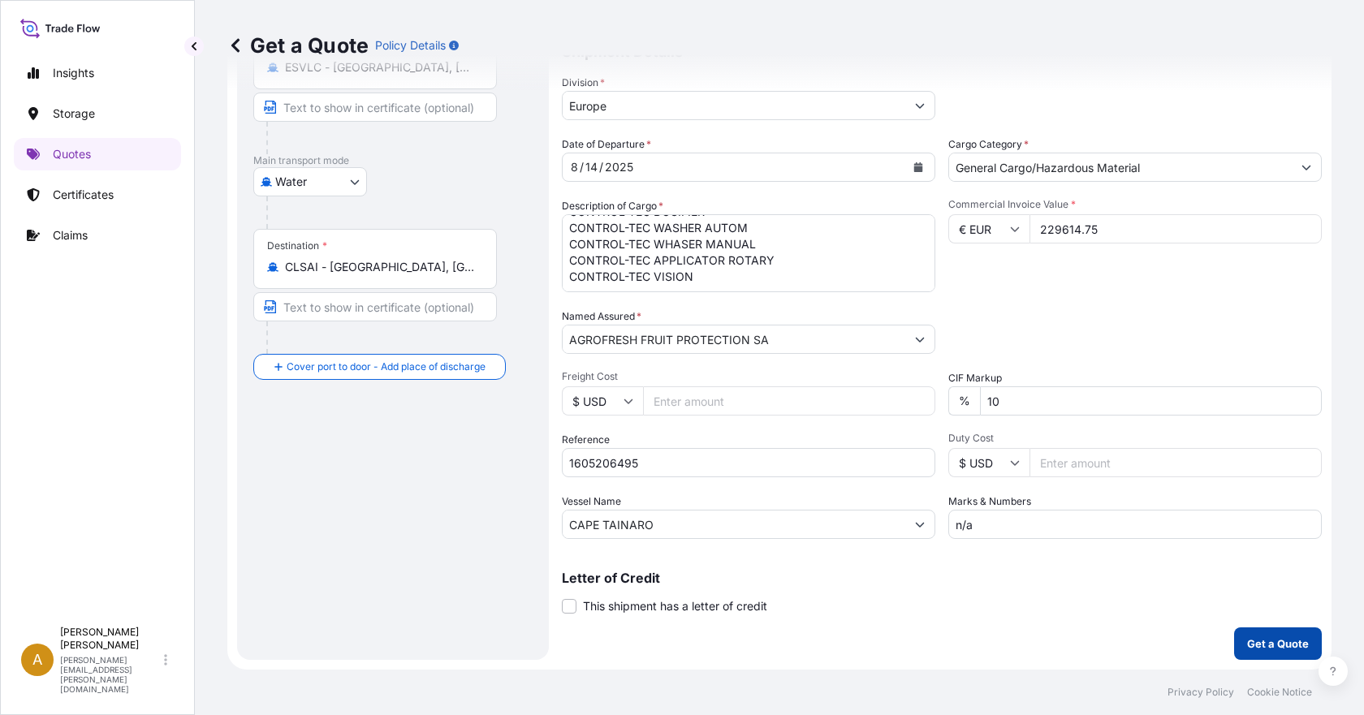
click at [1255, 636] on p "Get a Quote" at bounding box center [1278, 644] width 62 height 16
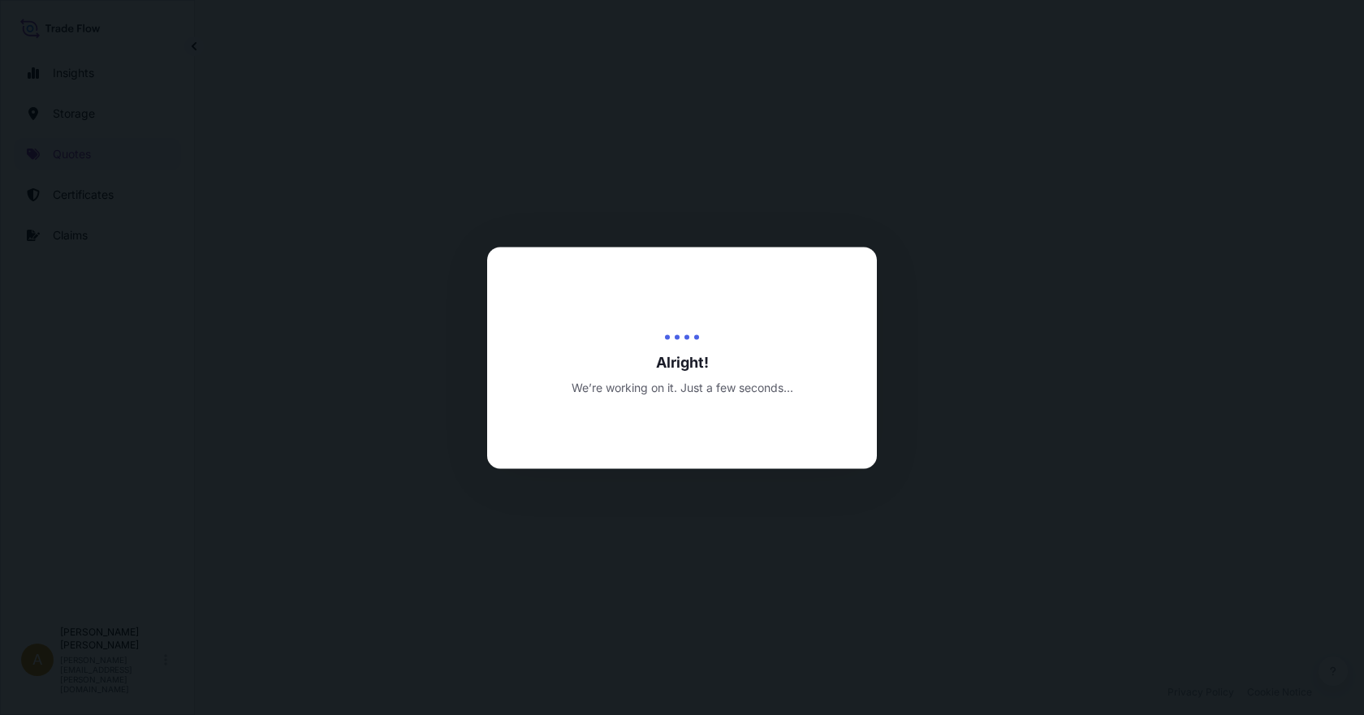
select select "Water"
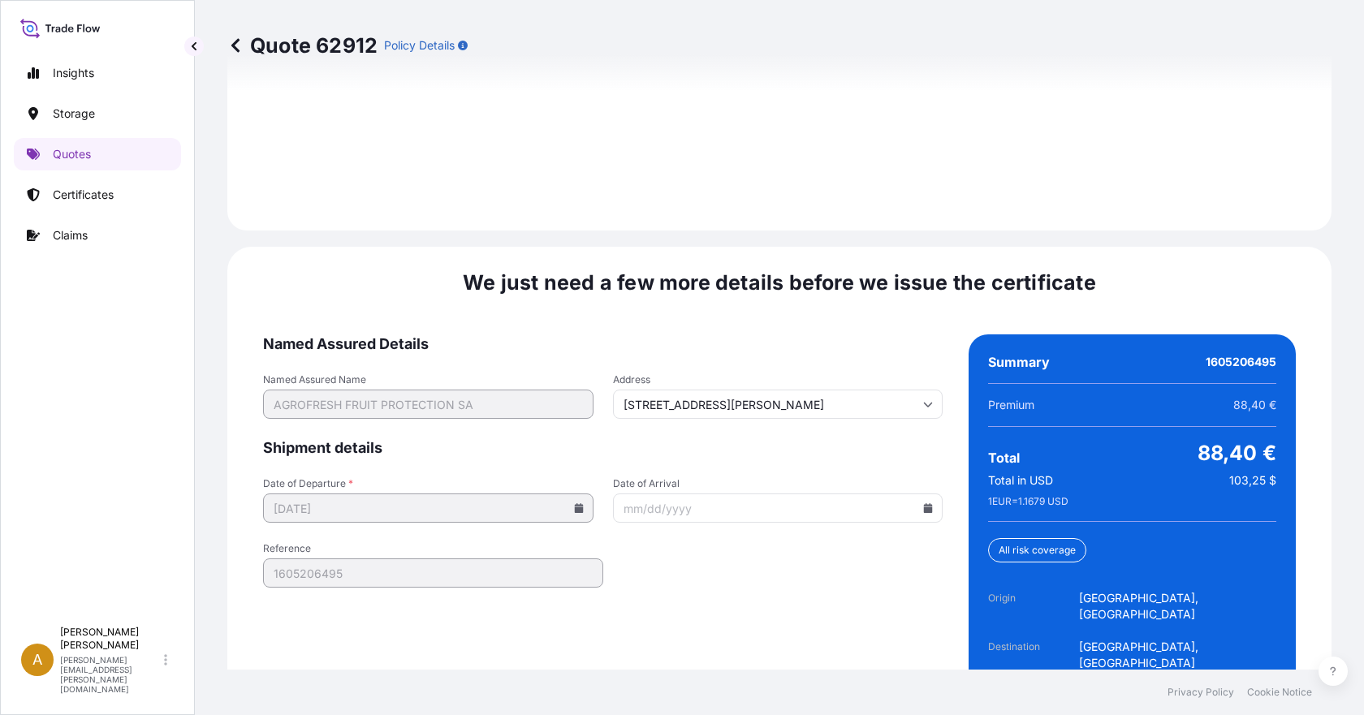
scroll to position [2407, 0]
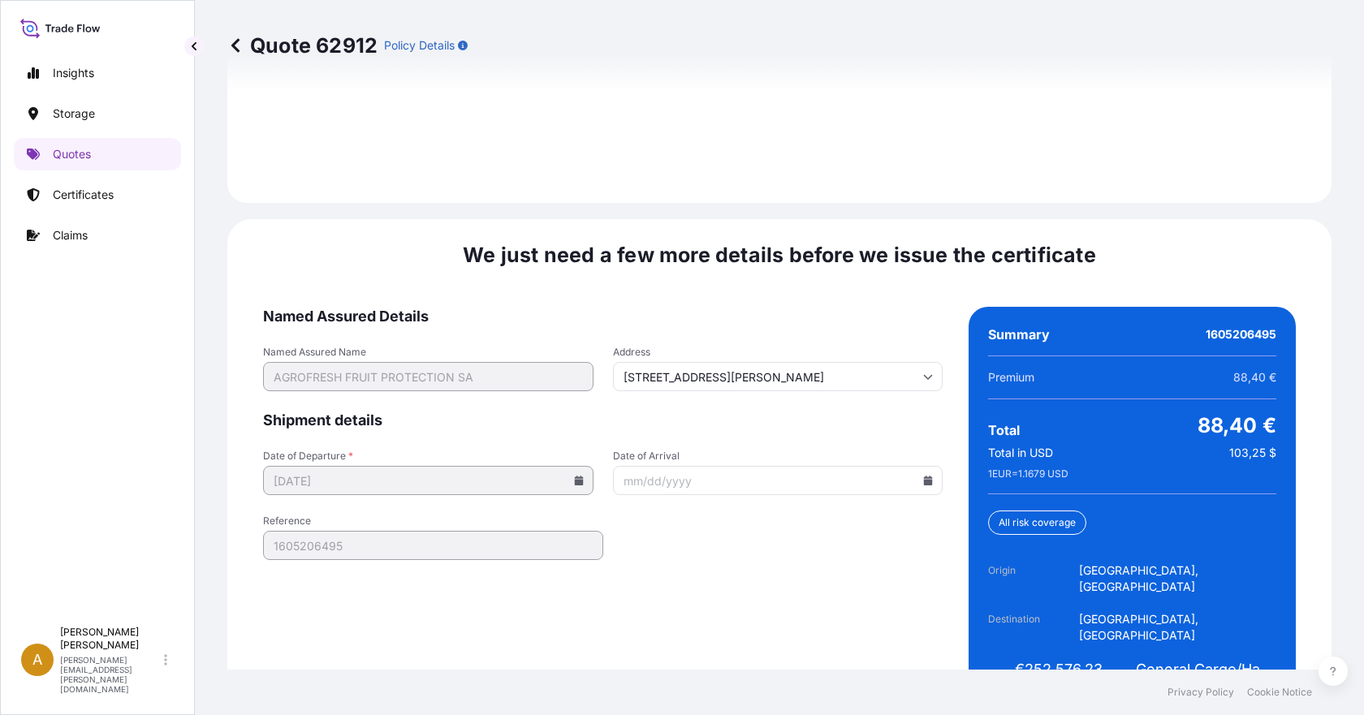
drag, startPoint x: 820, startPoint y: 446, endPoint x: 846, endPoint y: 446, distance: 26.0
click at [829, 466] on input "Date of Arrival" at bounding box center [778, 480] width 330 height 29
click at [924, 476] on icon at bounding box center [928, 481] width 9 height 10
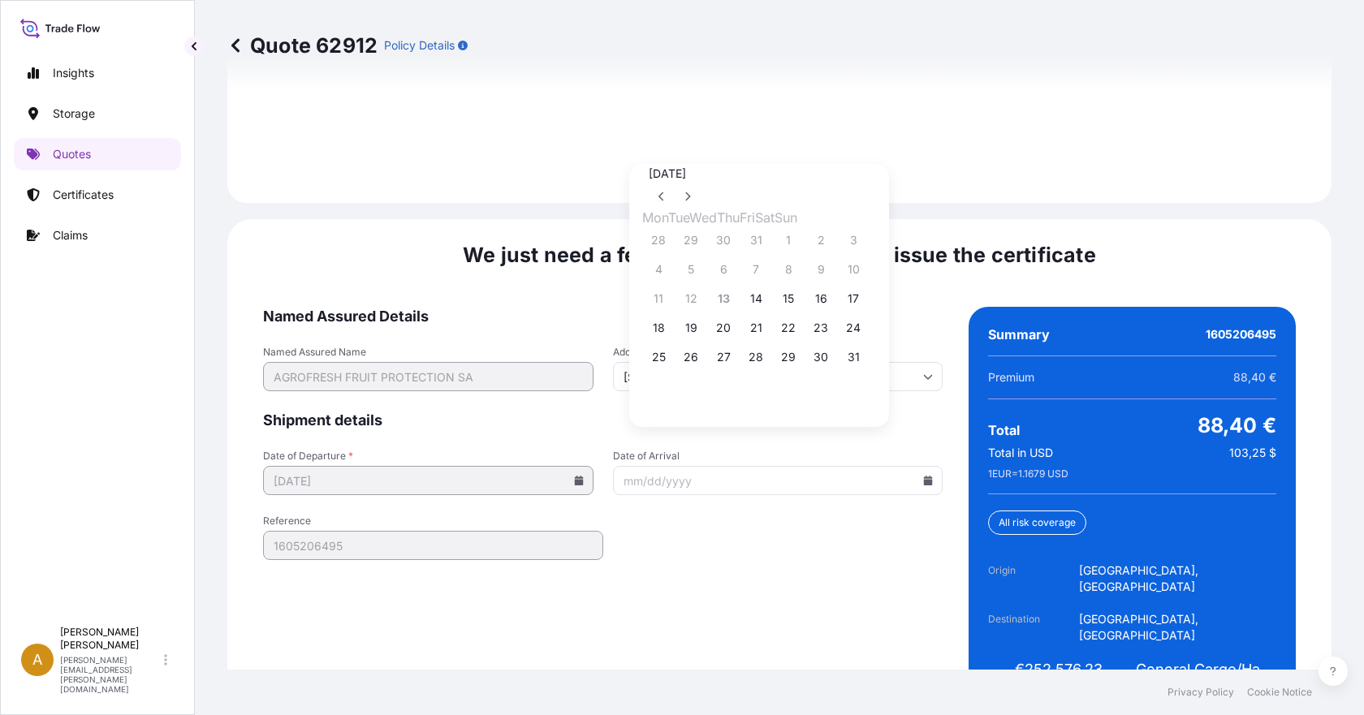
click at [674, 183] on div at bounding box center [674, 196] width 0 height 26
click at [700, 183] on button at bounding box center [687, 196] width 26 height 26
click at [834, 296] on button "20" at bounding box center [821, 299] width 26 height 26
type input "[DATE]"
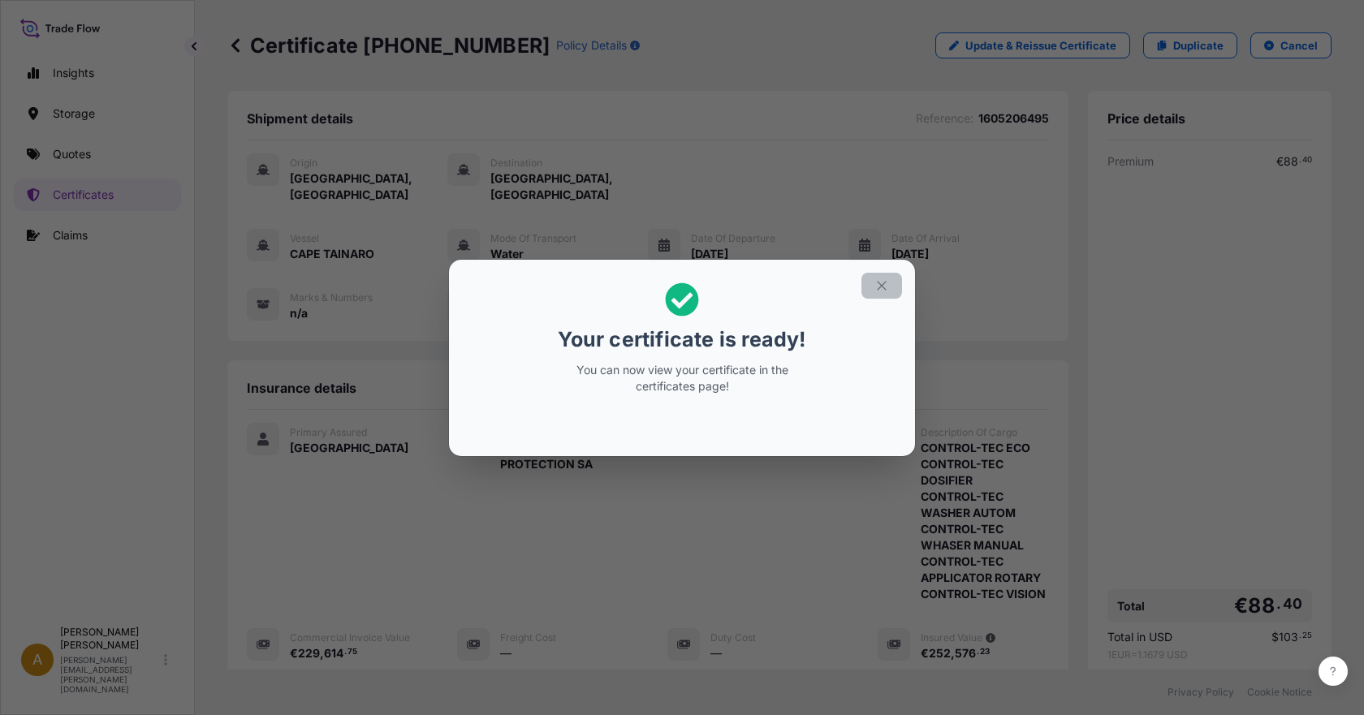
click at [867, 287] on button "button" at bounding box center [881, 286] width 41 height 26
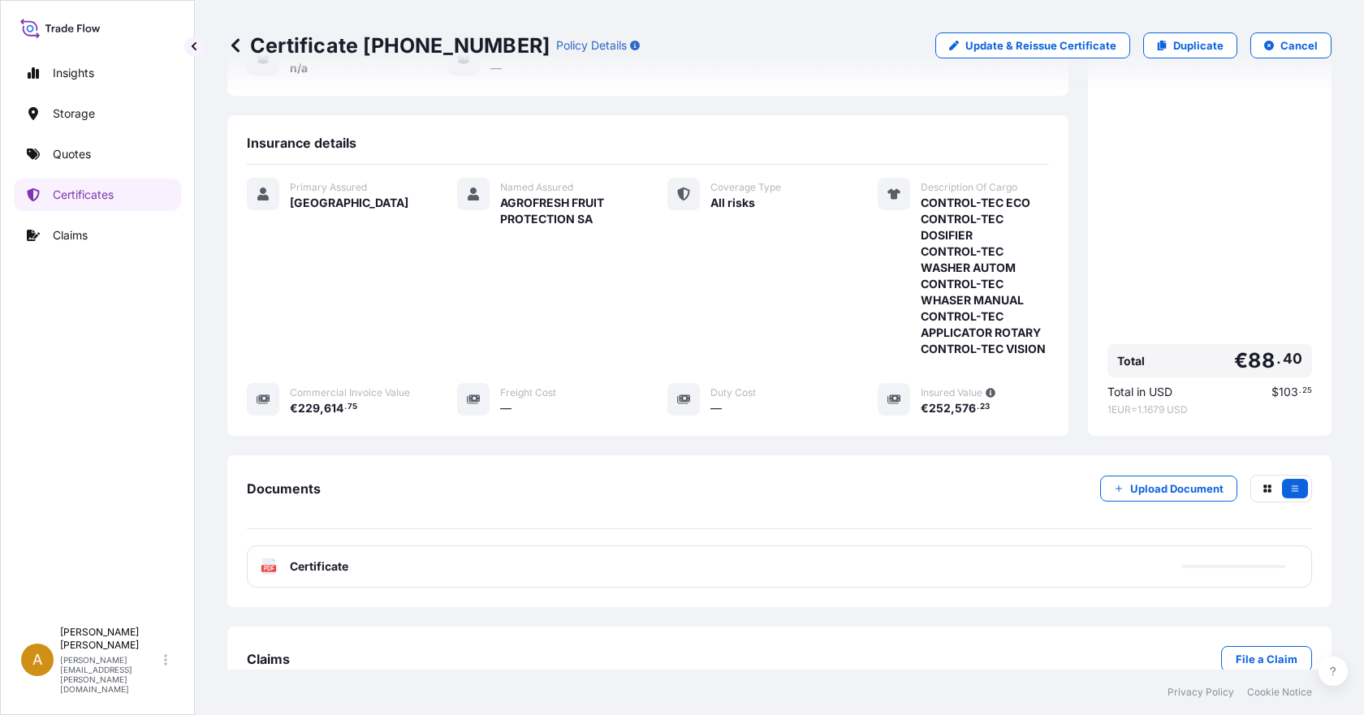
scroll to position [268, 0]
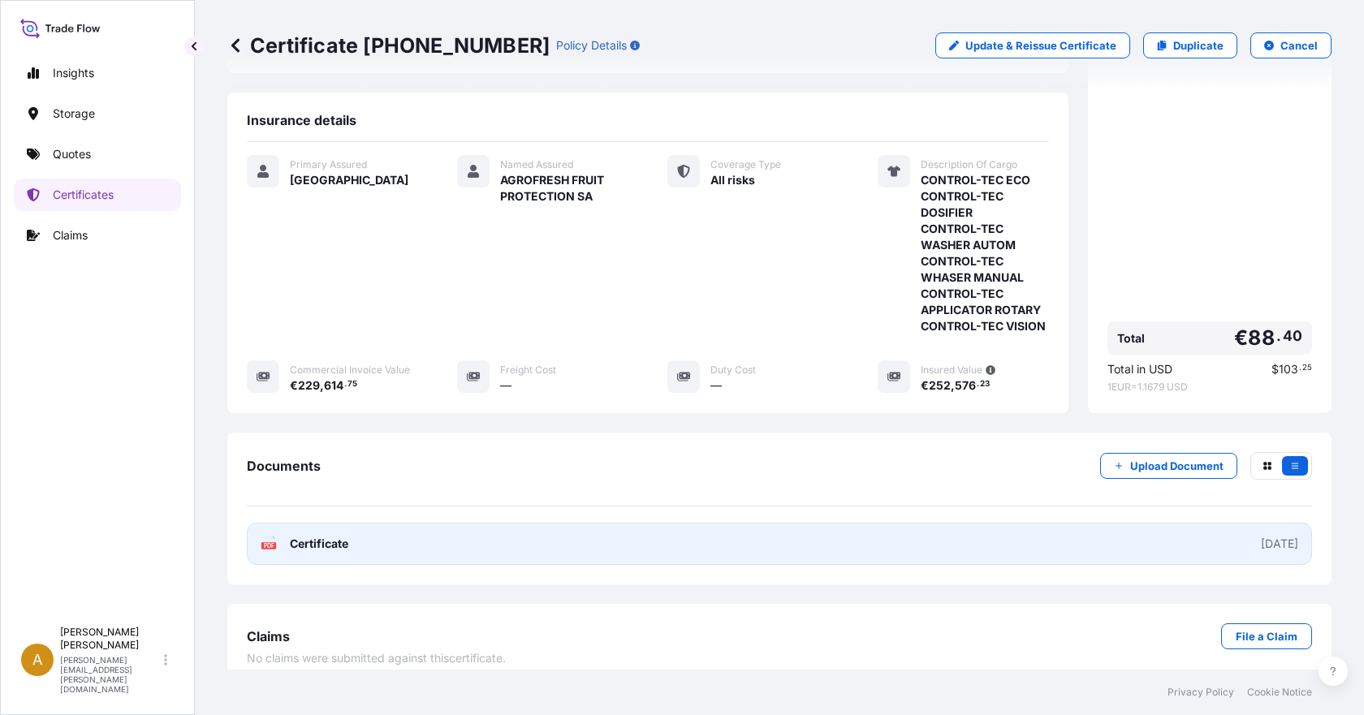
click at [313, 538] on link "PDF Certificate [DATE]" at bounding box center [779, 544] width 1065 height 42
